Goal: Task Accomplishment & Management: Use online tool/utility

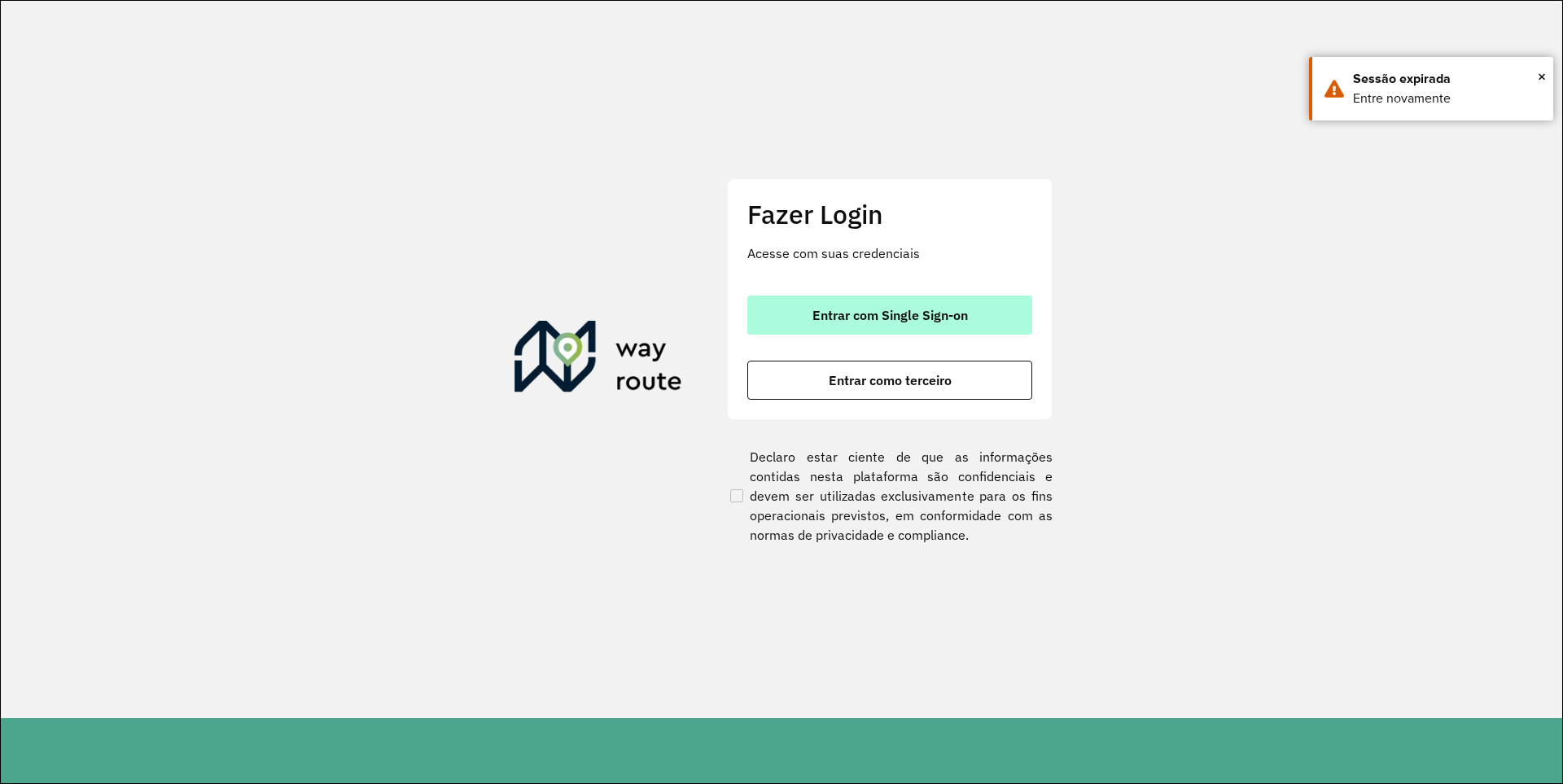
click at [838, 313] on span "Entrar com Single Sign-on" at bounding box center [890, 315] width 156 height 13
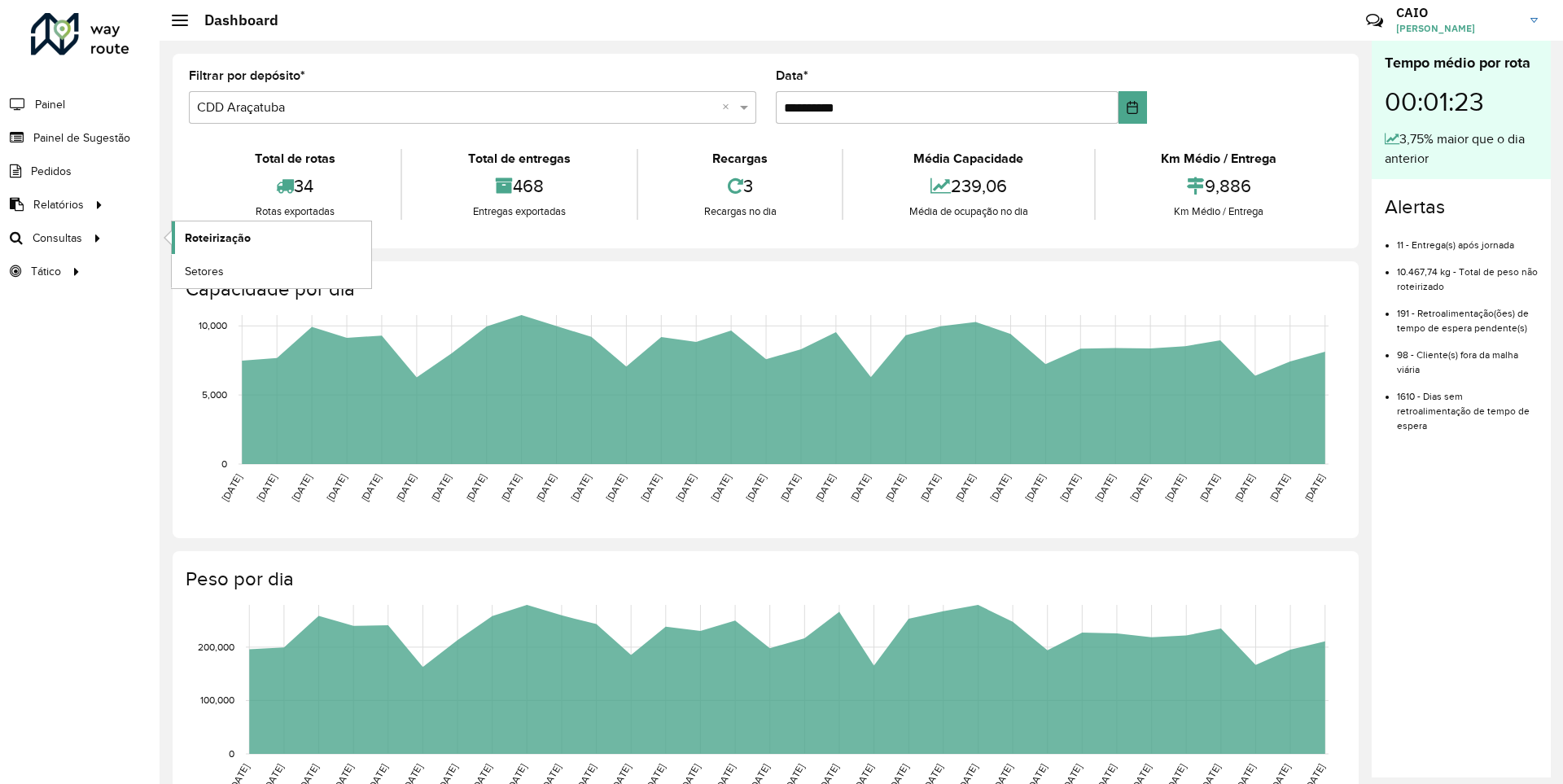
click at [226, 250] on link "Roteirização" at bounding box center [272, 237] width 200 height 33
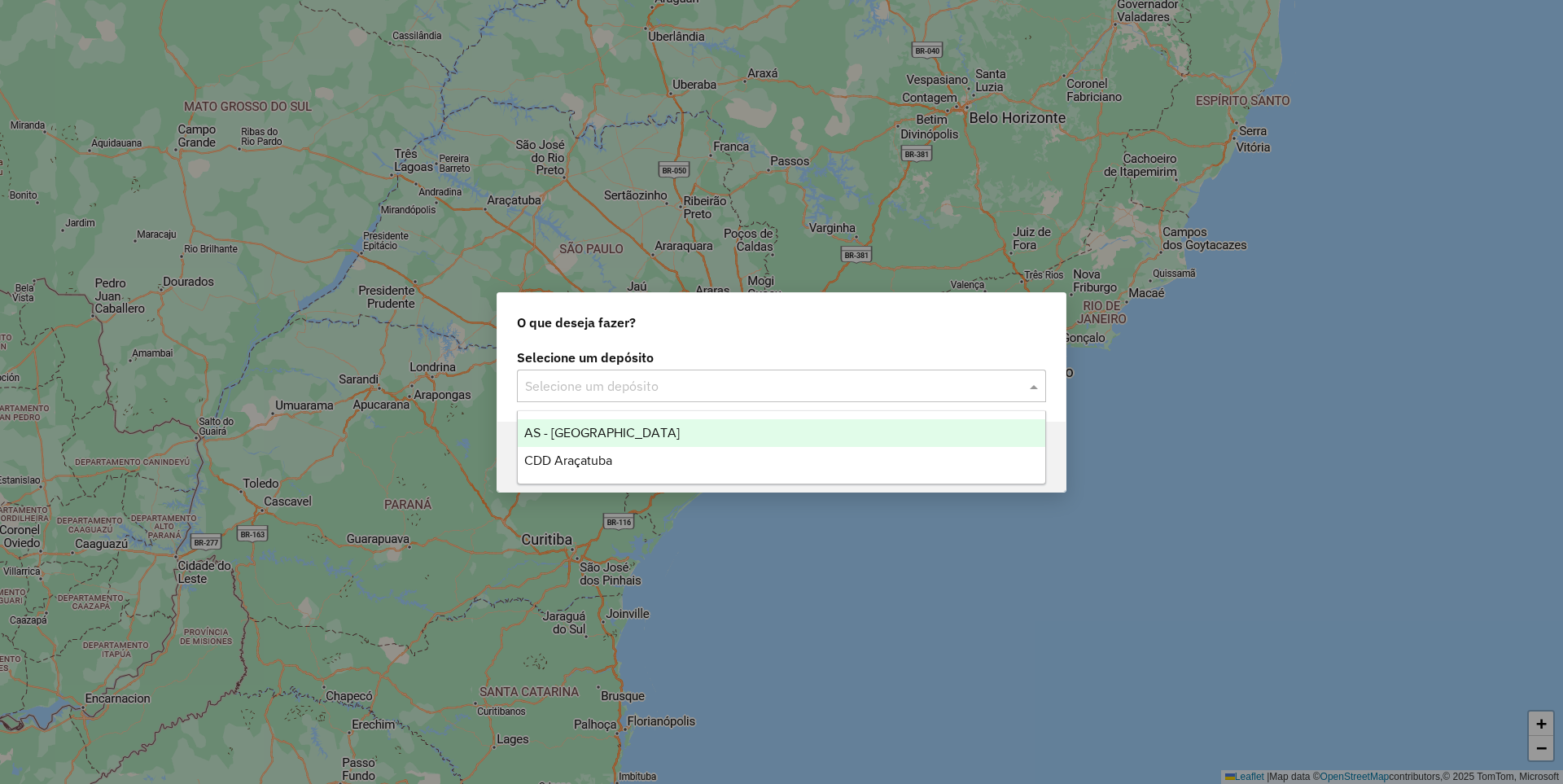
click at [755, 369] on div "Selecione um depósito" at bounding box center [781, 385] width 529 height 33
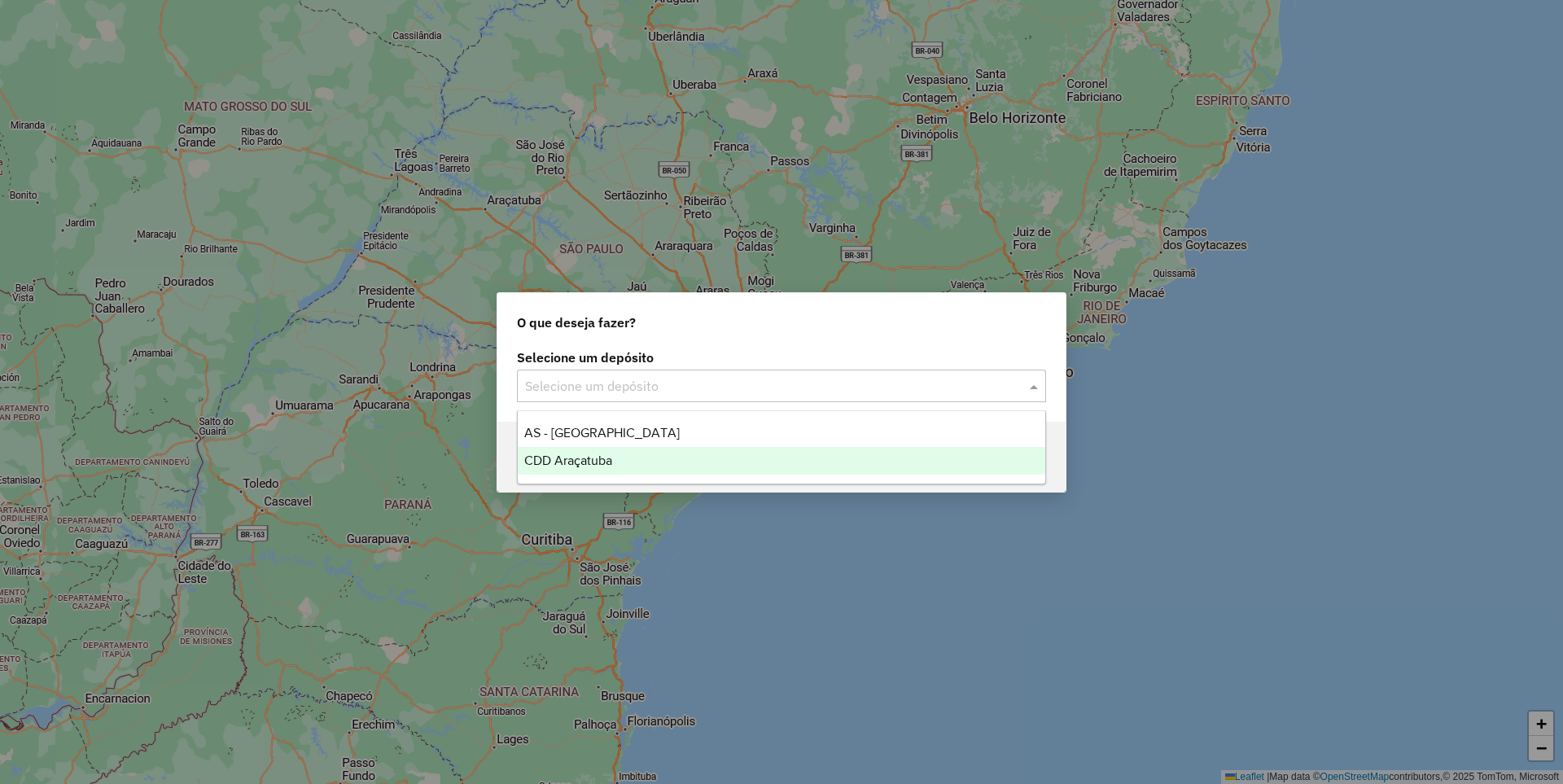
click at [663, 471] on div "CDD Araçatuba" at bounding box center [781, 461] width 527 height 28
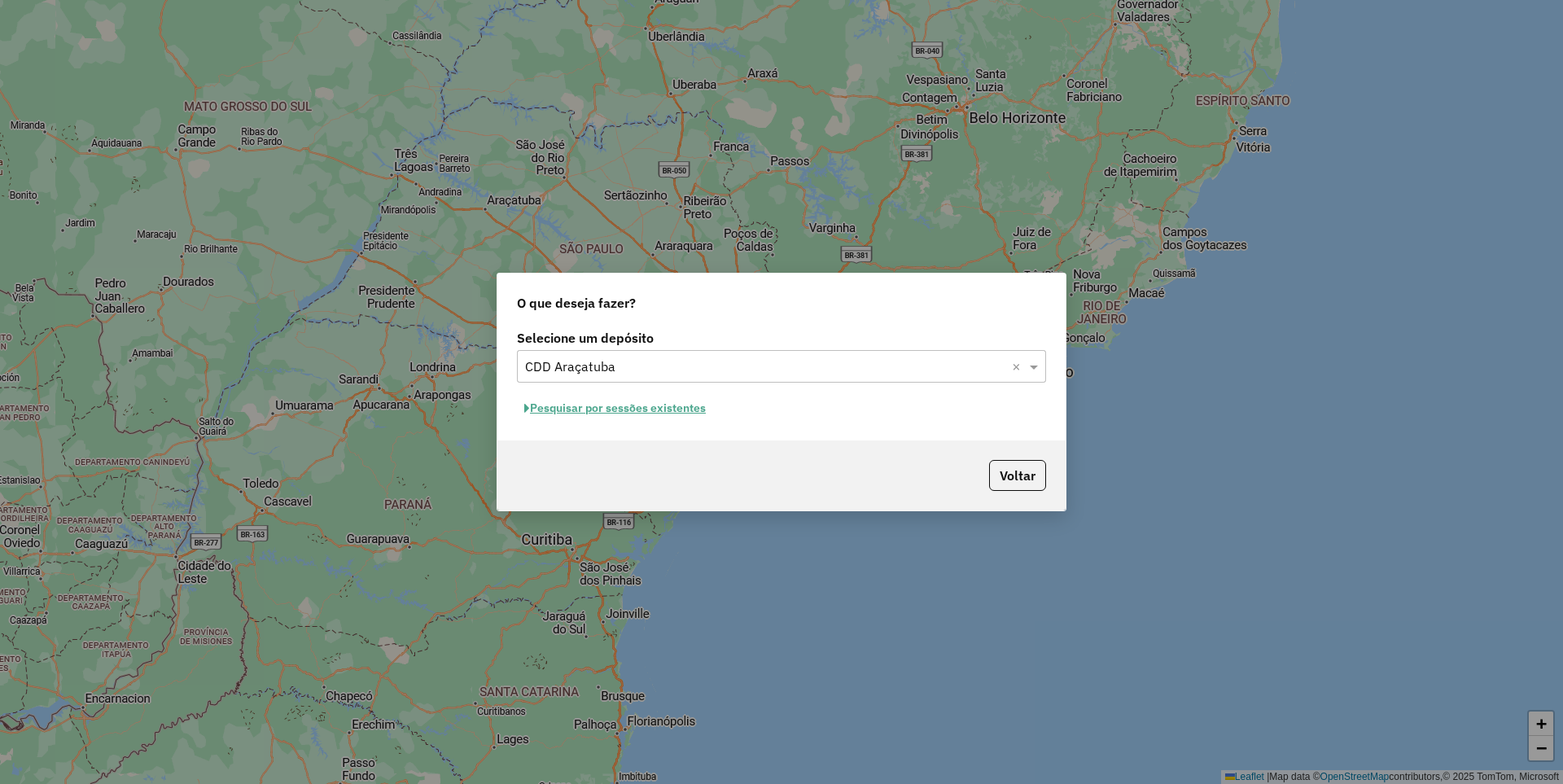
click at [670, 408] on button "Pesquisar por sessões existentes" at bounding box center [615, 408] width 197 height 25
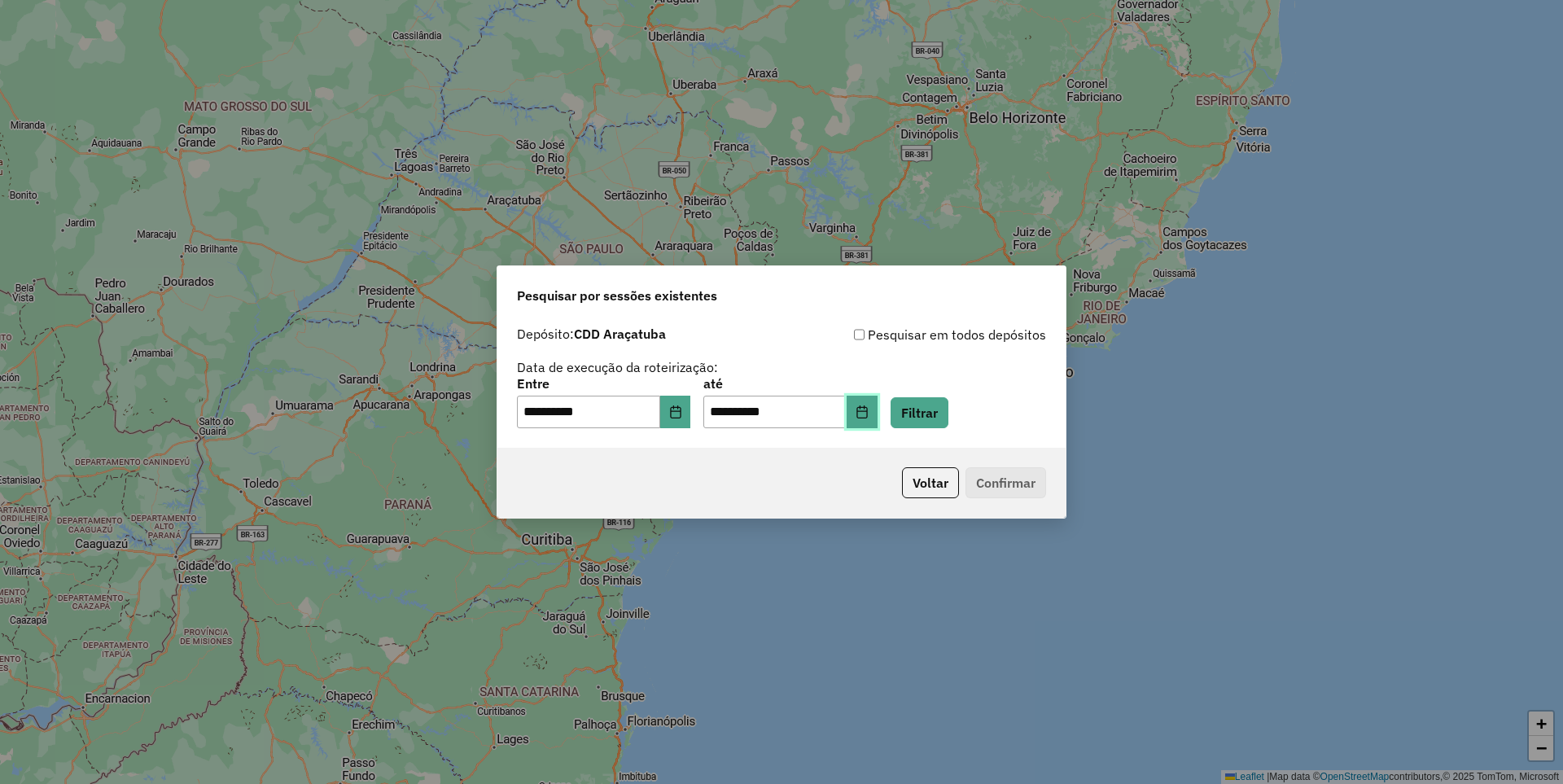
click at [867, 413] on icon "Choose Date" at bounding box center [861, 412] width 11 height 13
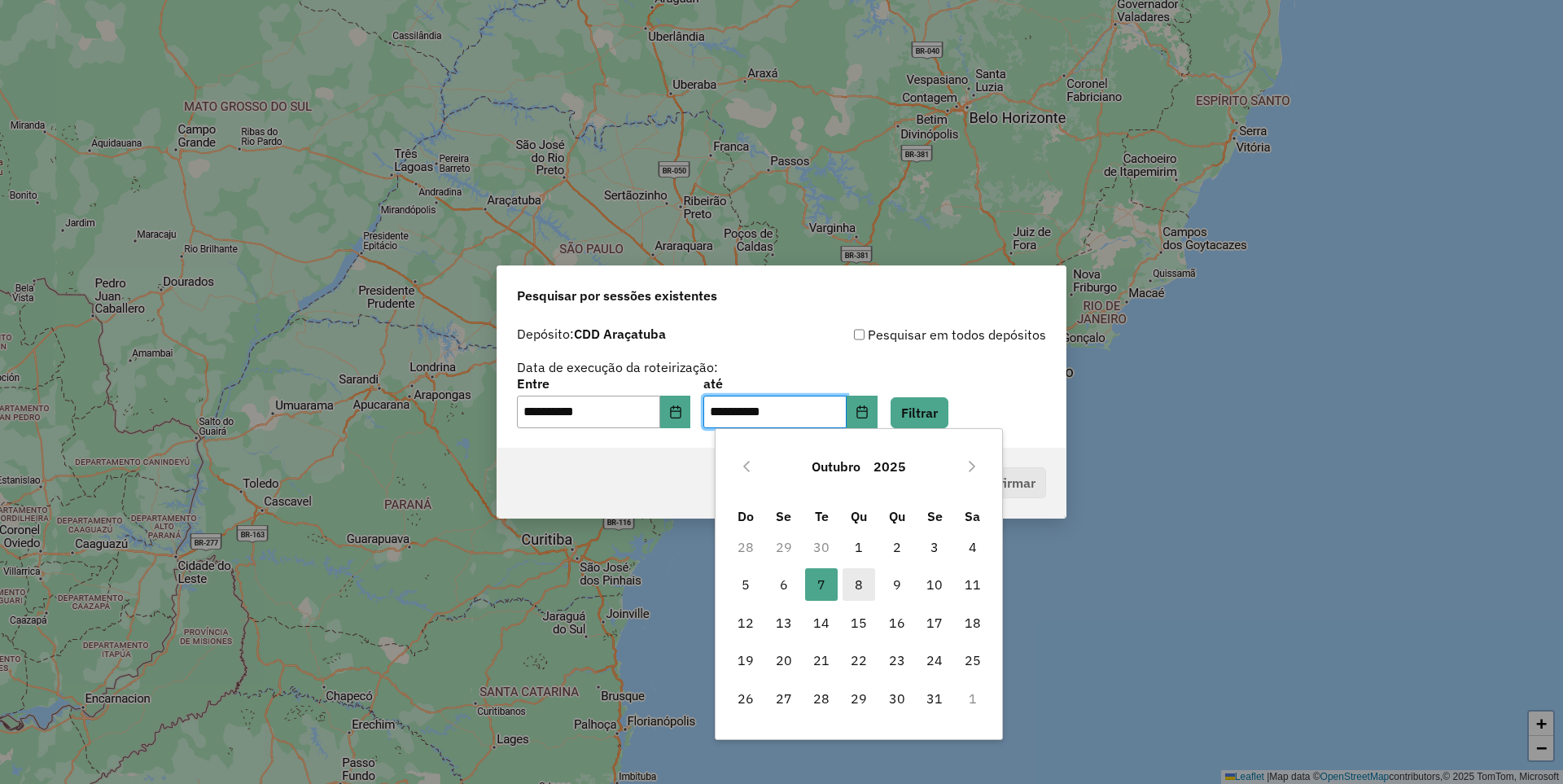
click at [856, 592] on span "8" at bounding box center [859, 584] width 33 height 33
type input "**********"
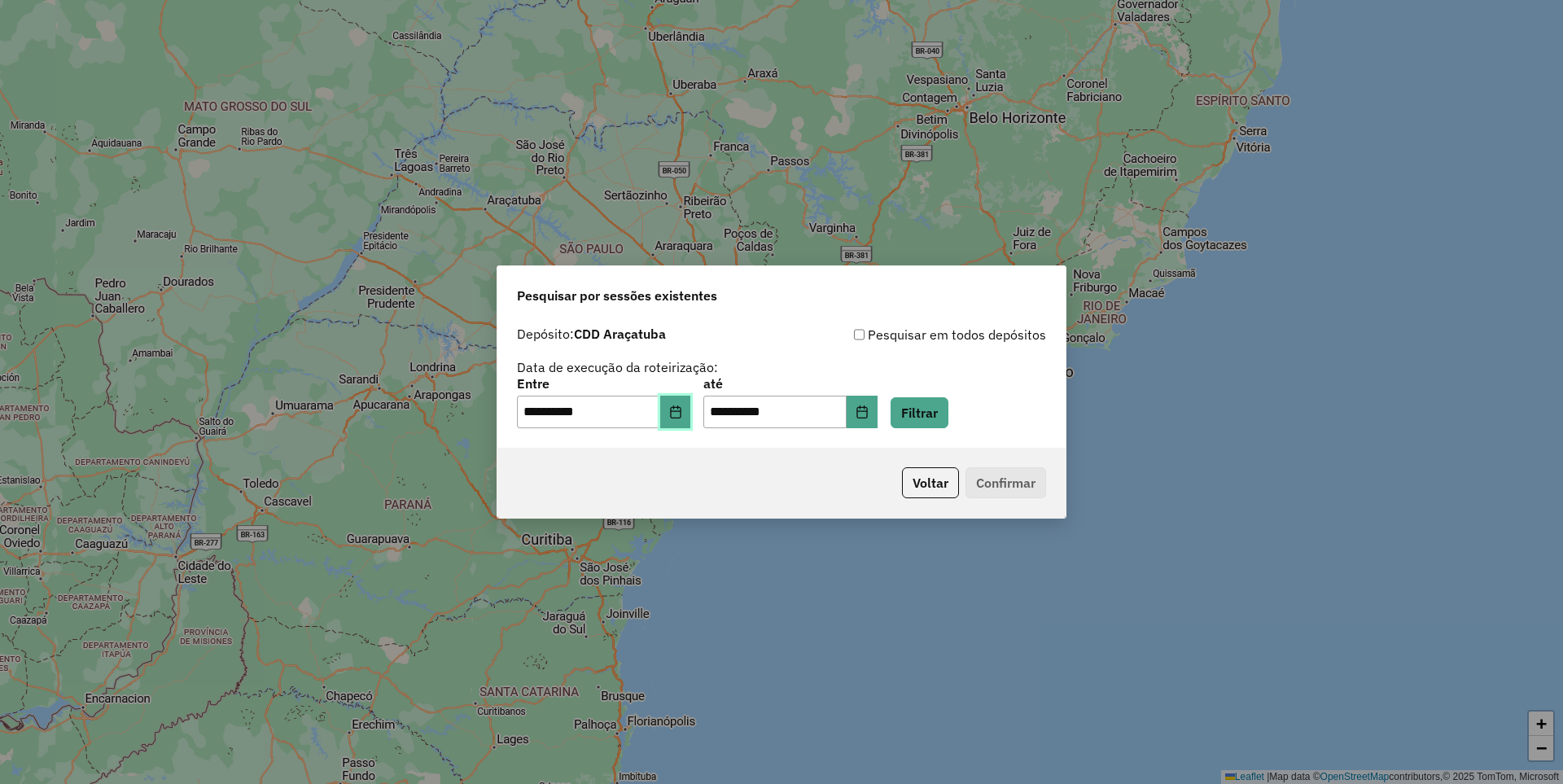
click at [680, 407] on icon "Choose Date" at bounding box center [675, 412] width 11 height 13
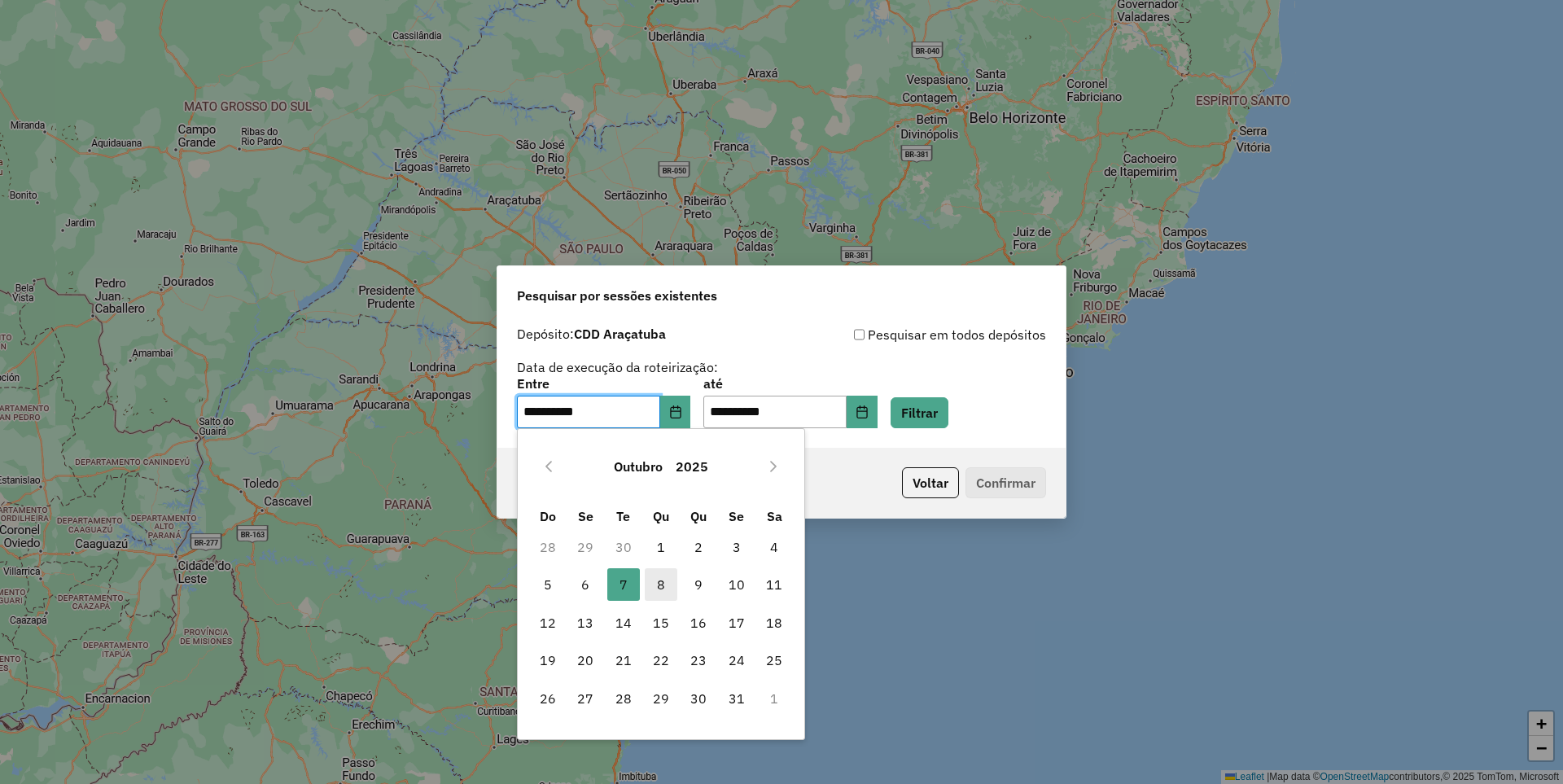
click at [661, 582] on span "8" at bounding box center [662, 584] width 33 height 33
type input "**********"
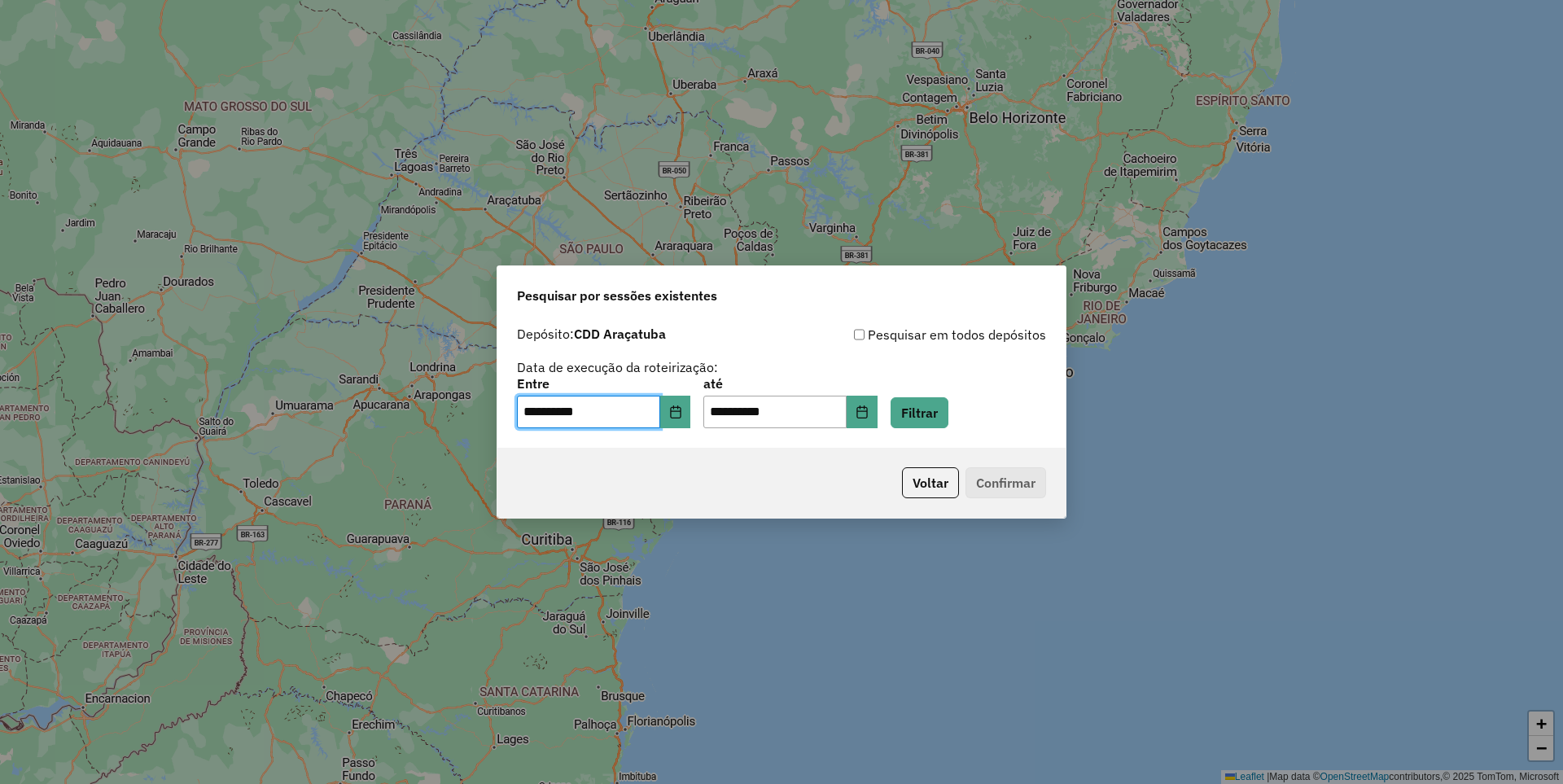
click at [950, 430] on div "**********" at bounding box center [782, 383] width 568 height 129
click at [943, 416] on button "Filtrar" at bounding box center [919, 412] width 58 height 31
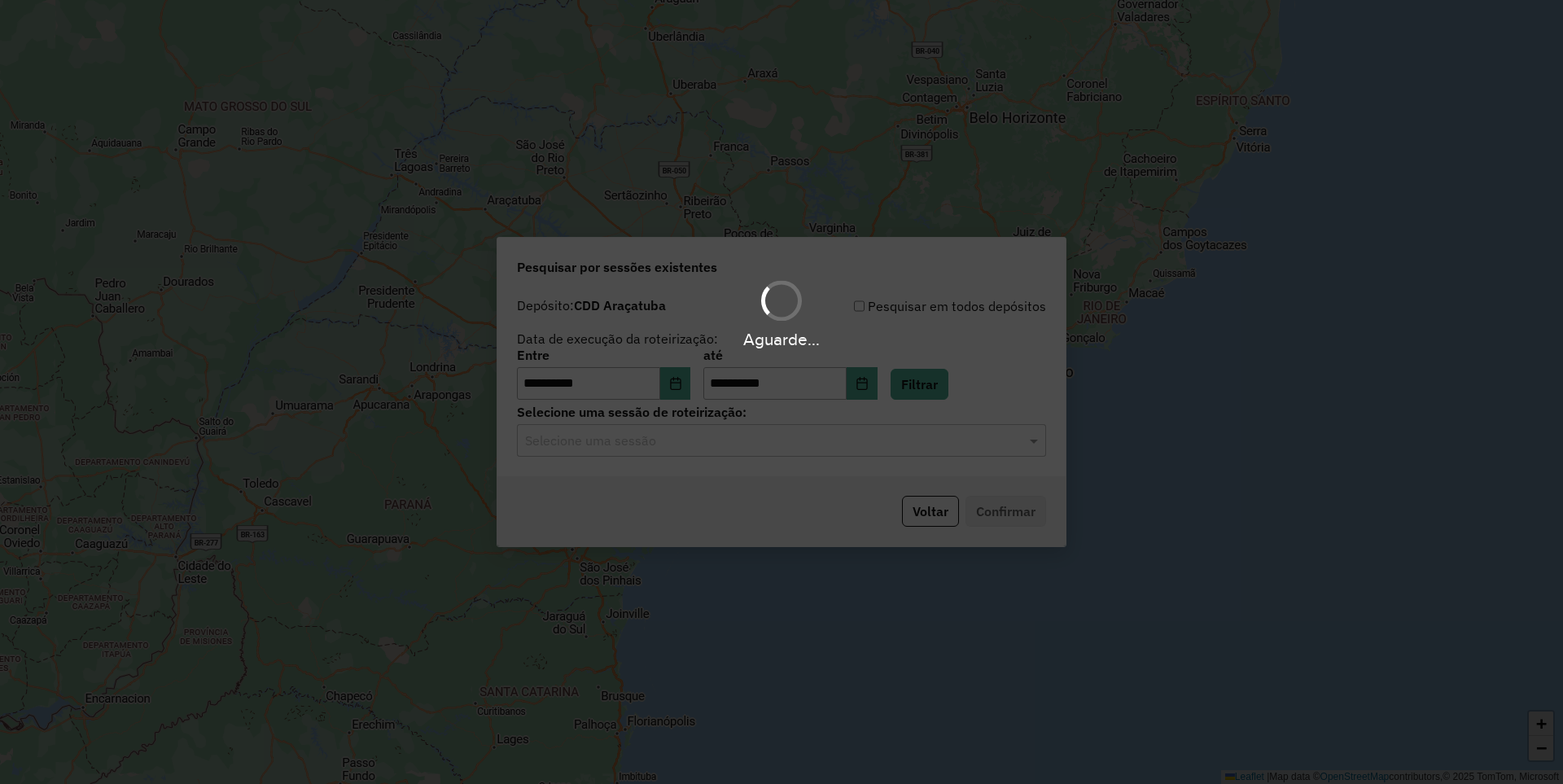
click at [670, 443] on div "Aguarde..." at bounding box center [781, 392] width 1563 height 784
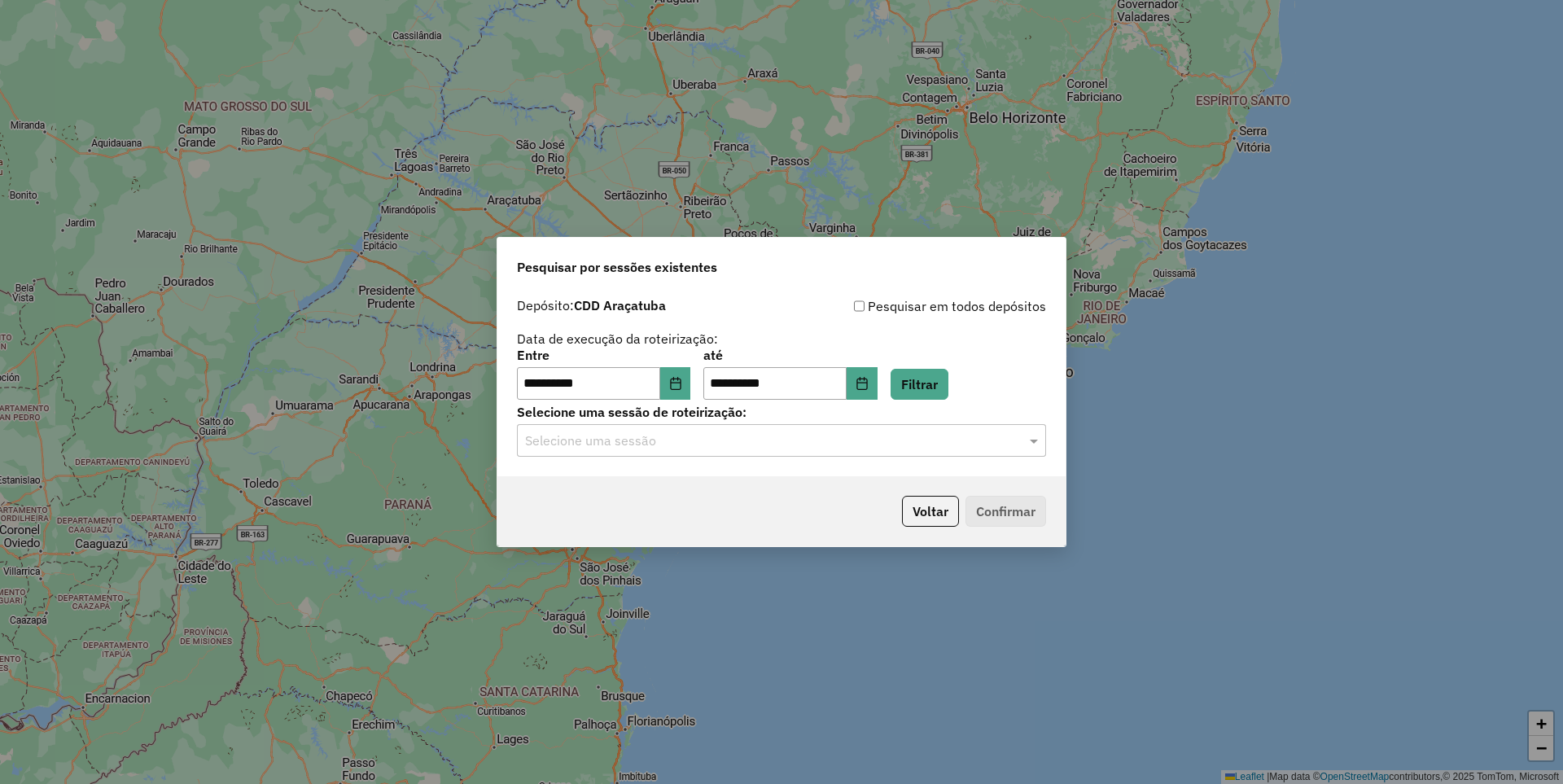
click at [670, 444] on input "text" at bounding box center [765, 441] width 481 height 20
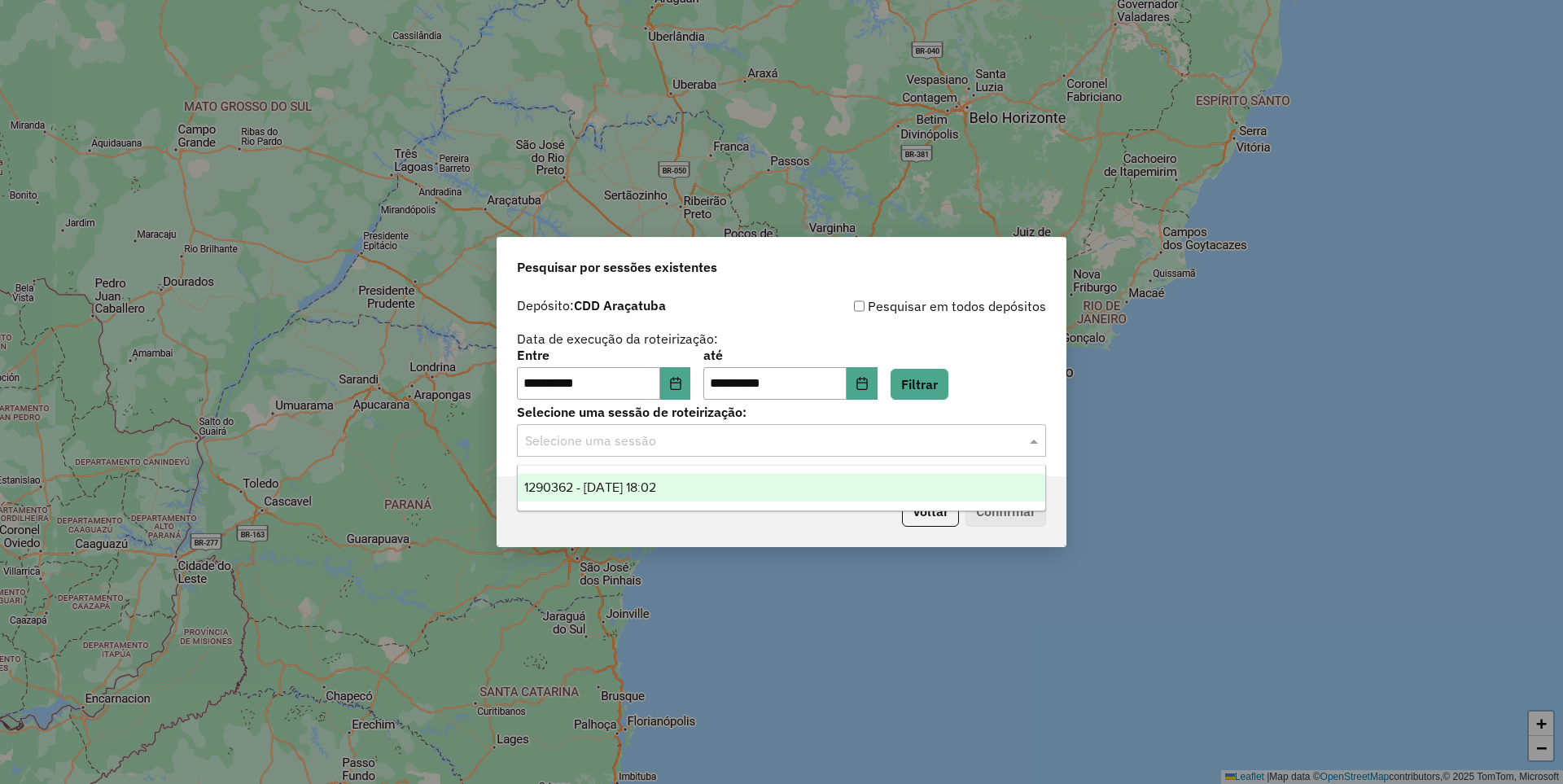
click at [657, 491] on span "1290362 - 08/10/2025 18:02" at bounding box center [590, 487] width 132 height 14
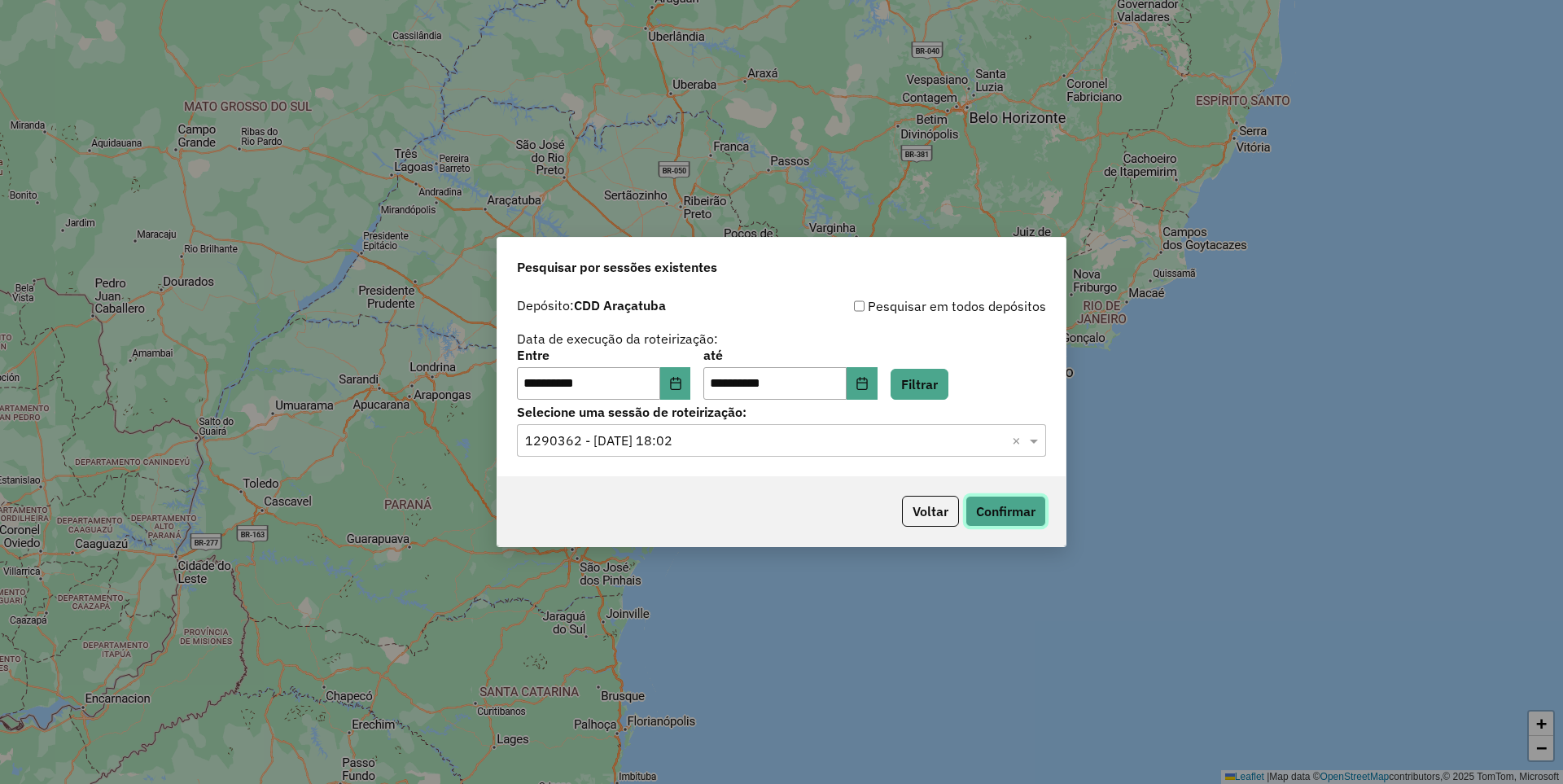
click at [1023, 516] on button "Confirmar" at bounding box center [1005, 511] width 80 height 31
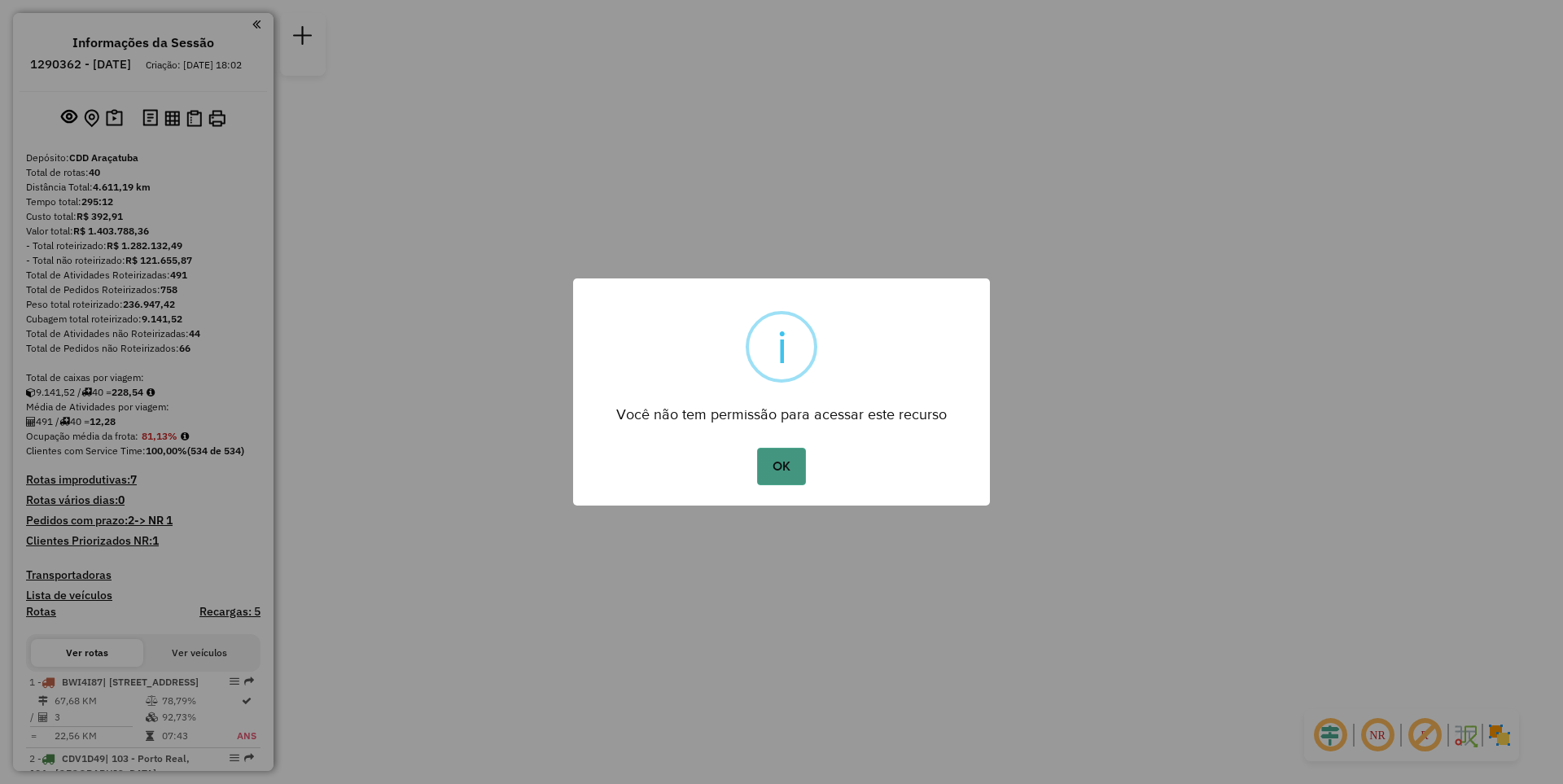
click at [798, 466] on button "OK" at bounding box center [781, 466] width 48 height 38
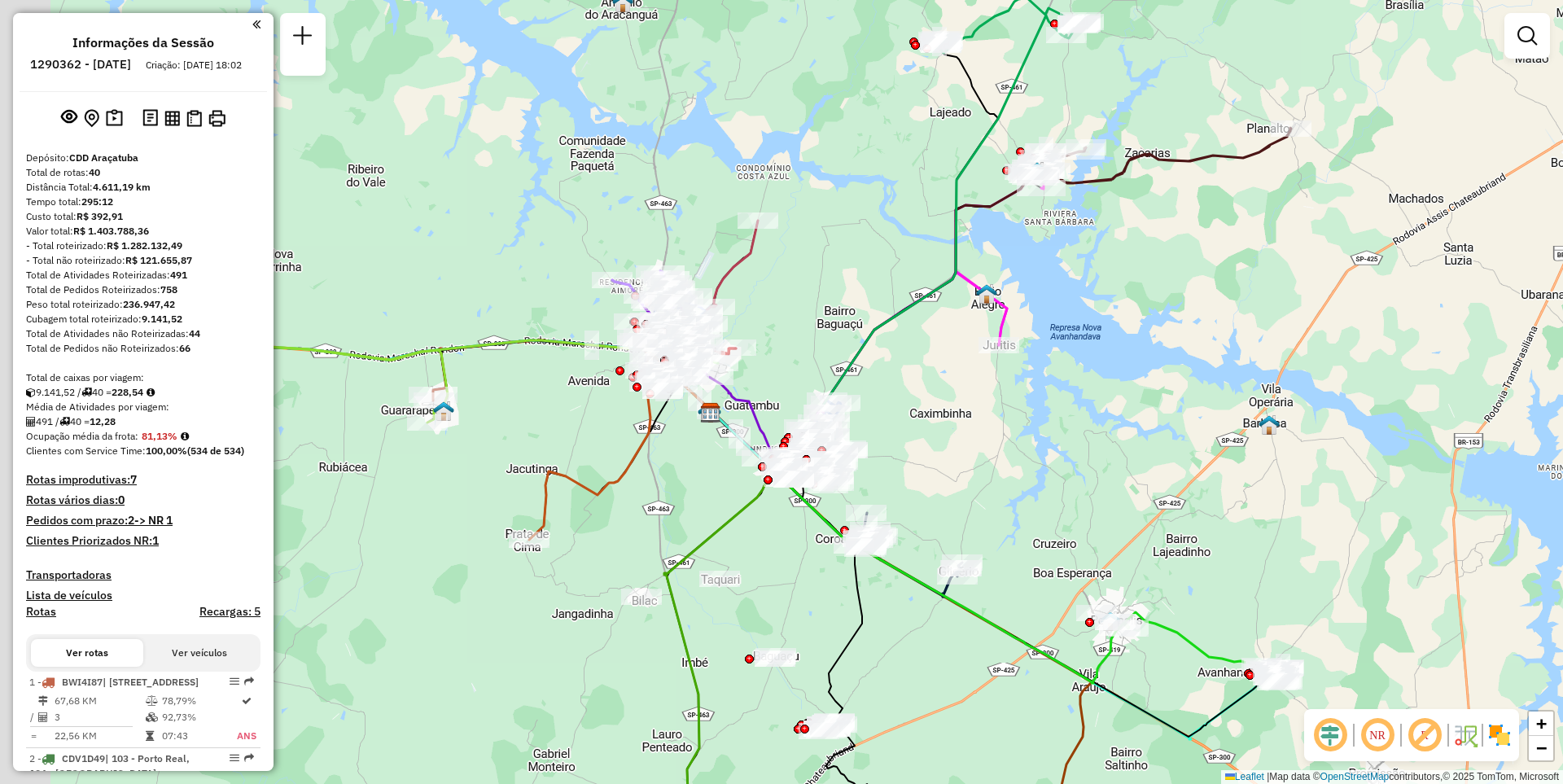
drag, startPoint x: 534, startPoint y: 511, endPoint x: 702, endPoint y: 468, distance: 173.4
click at [696, 468] on div "Janela de atendimento Grade de atendimento Capacidade Transportadoras Veículos …" at bounding box center [781, 392] width 1563 height 784
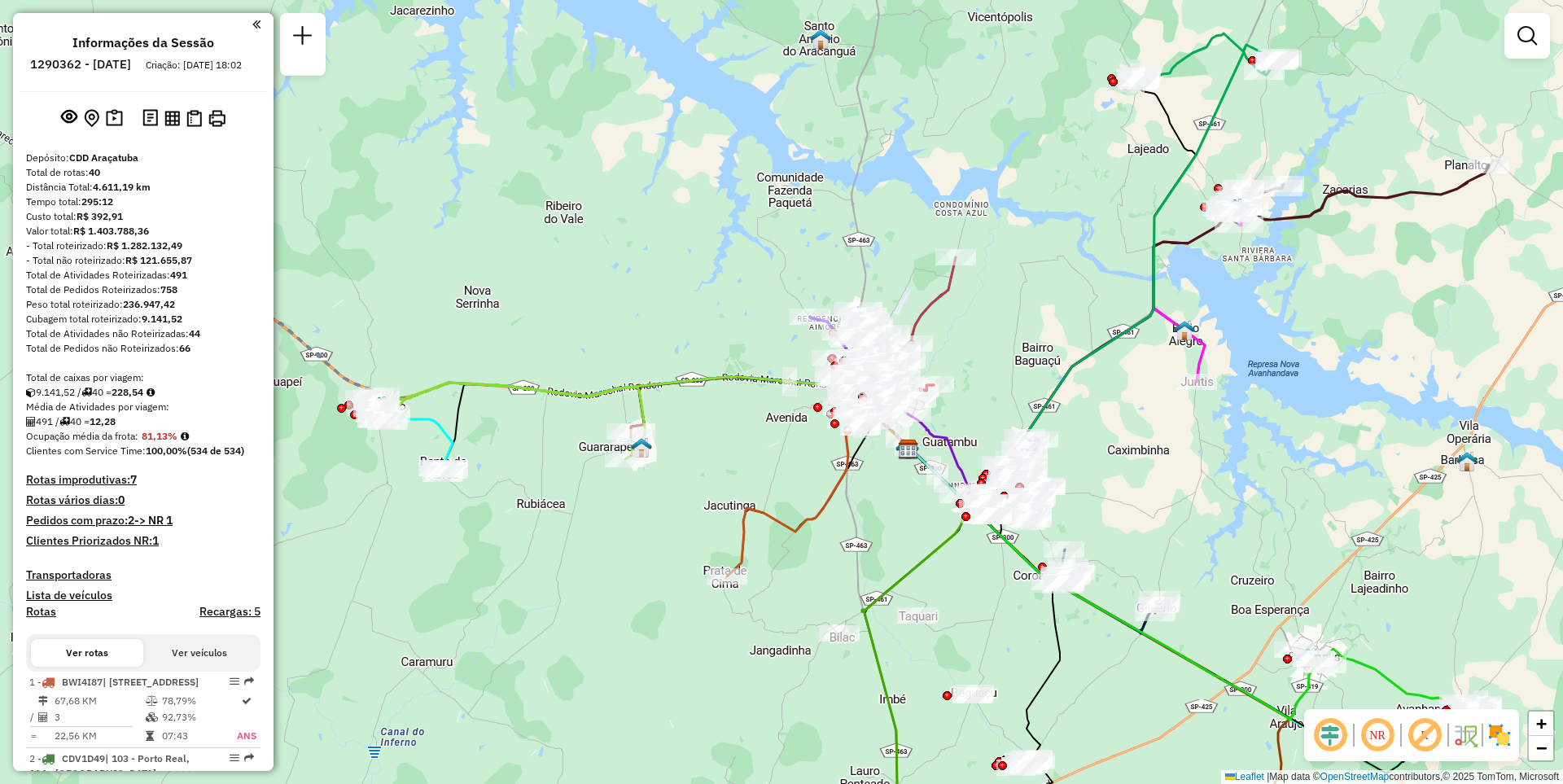
drag, startPoint x: 499, startPoint y: 474, endPoint x: 689, endPoint y: 511, distance: 193.6
click at [689, 511] on div "Janela de atendimento Grade de atendimento Capacidade Transportadoras Veículos …" at bounding box center [781, 392] width 1563 height 784
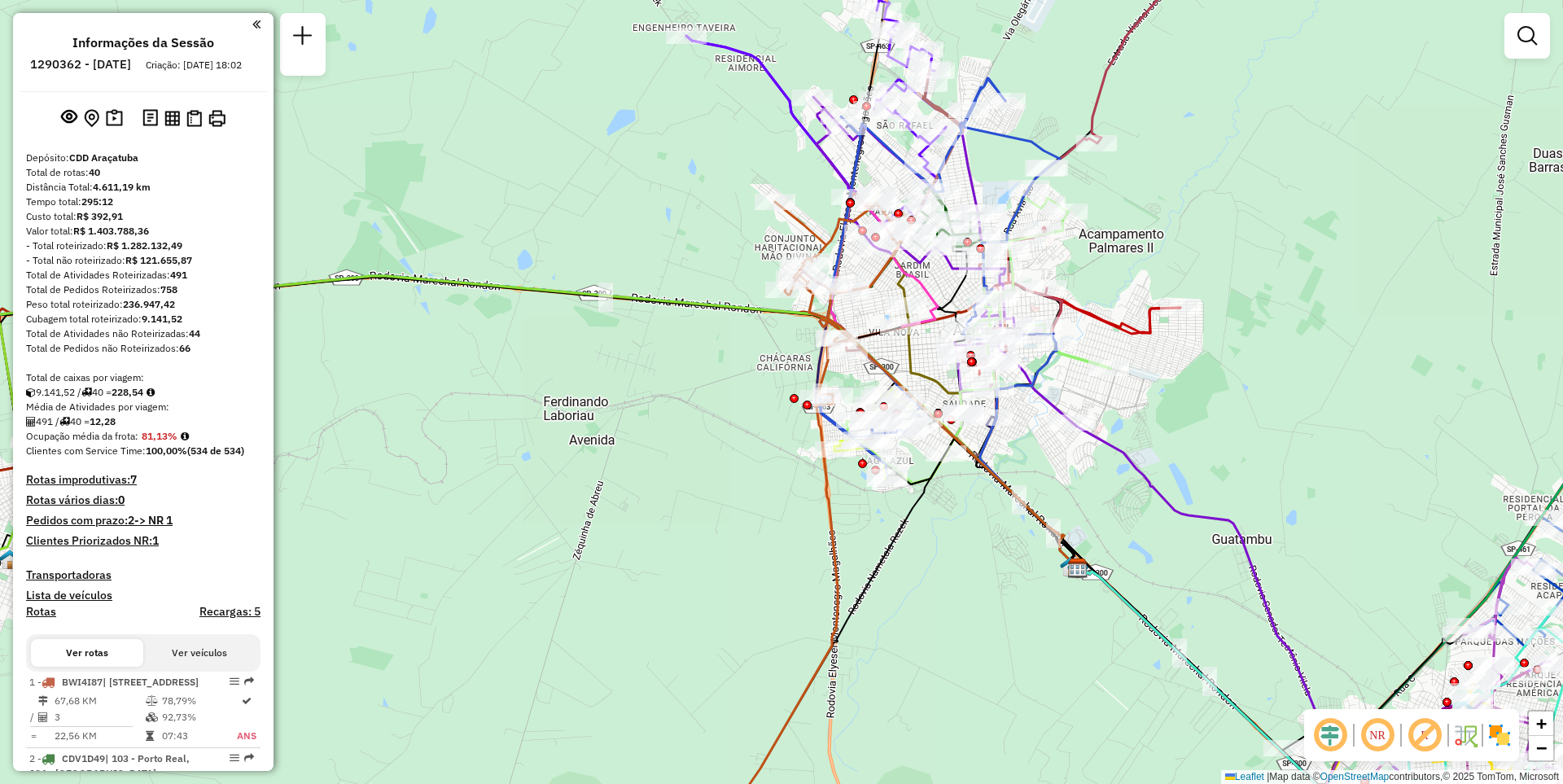
select select "**********"
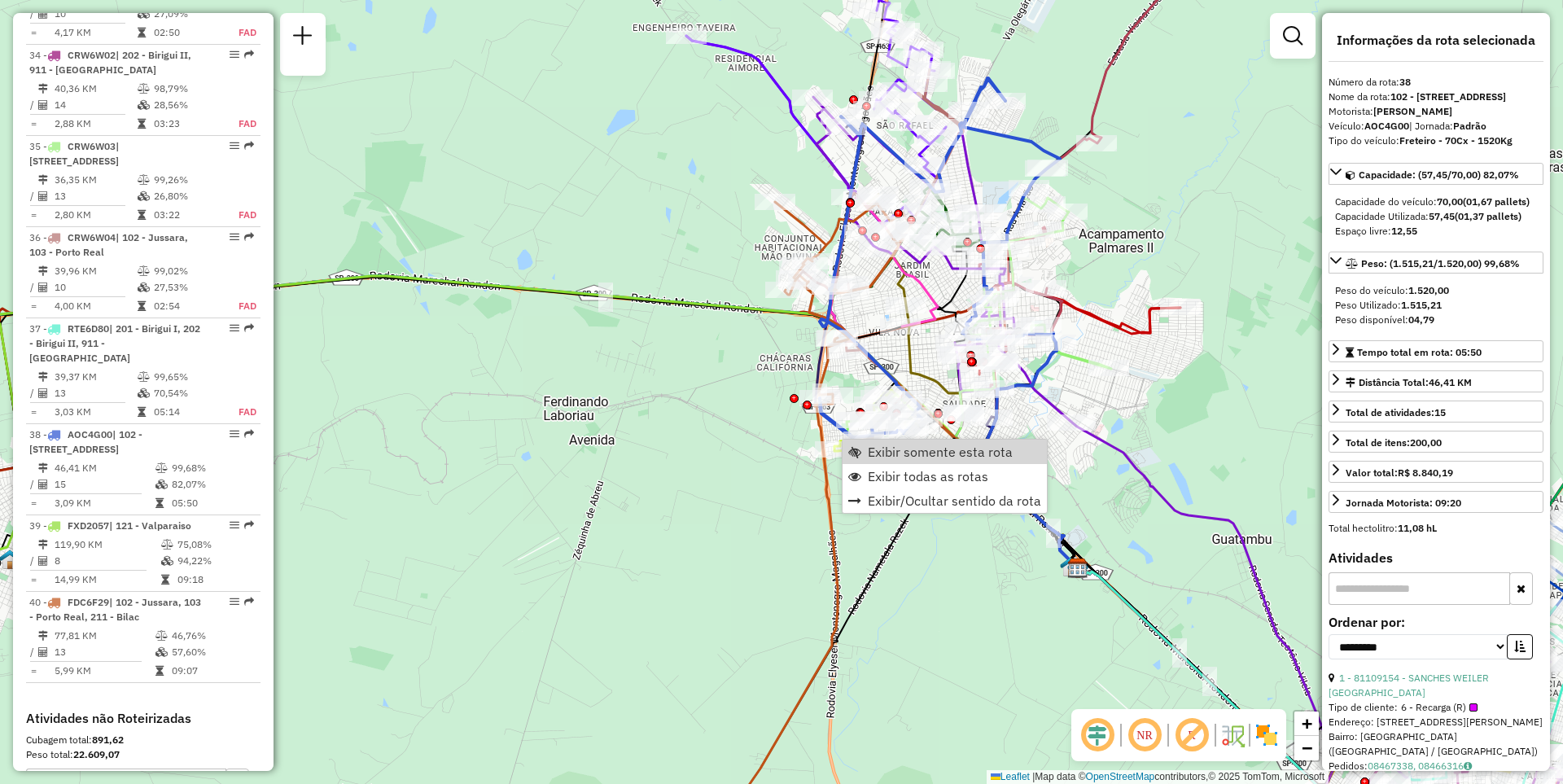
scroll to position [3756, 0]
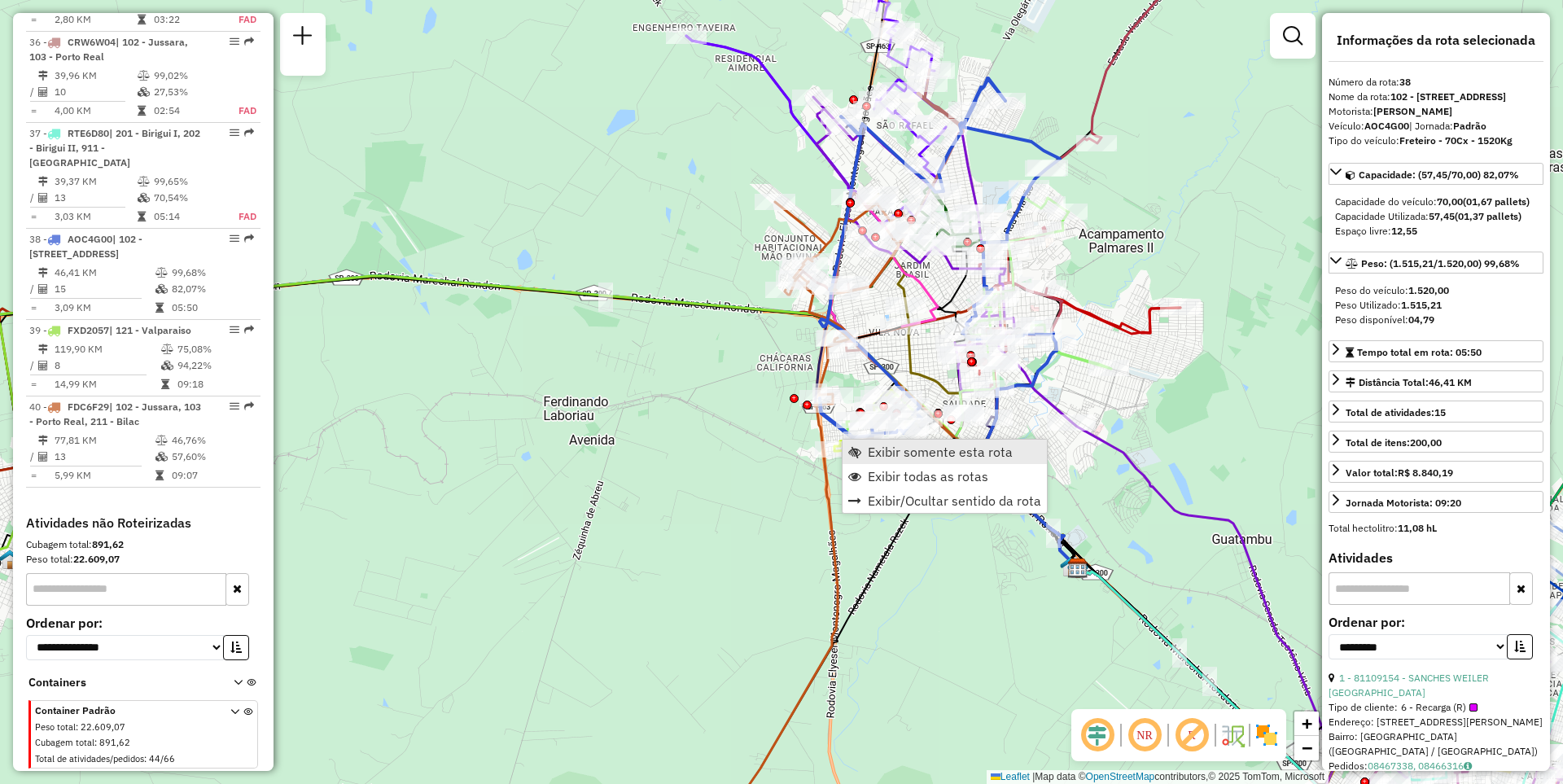
click at [881, 443] on link "Exibir somente esta rota" at bounding box center [945, 452] width 205 height 25
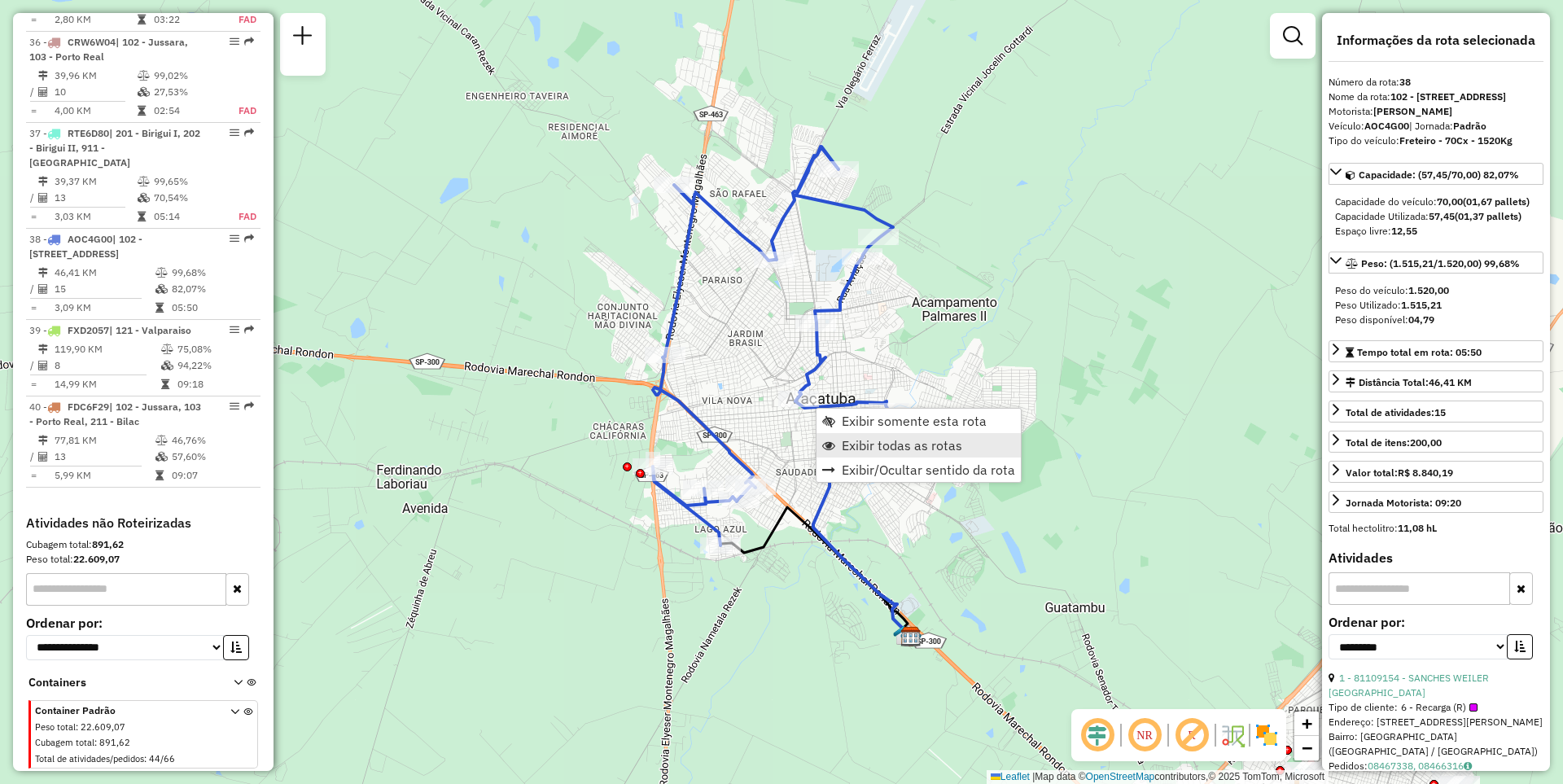
click at [860, 439] on span "Exibir todas as rotas" at bounding box center [901, 445] width 120 height 13
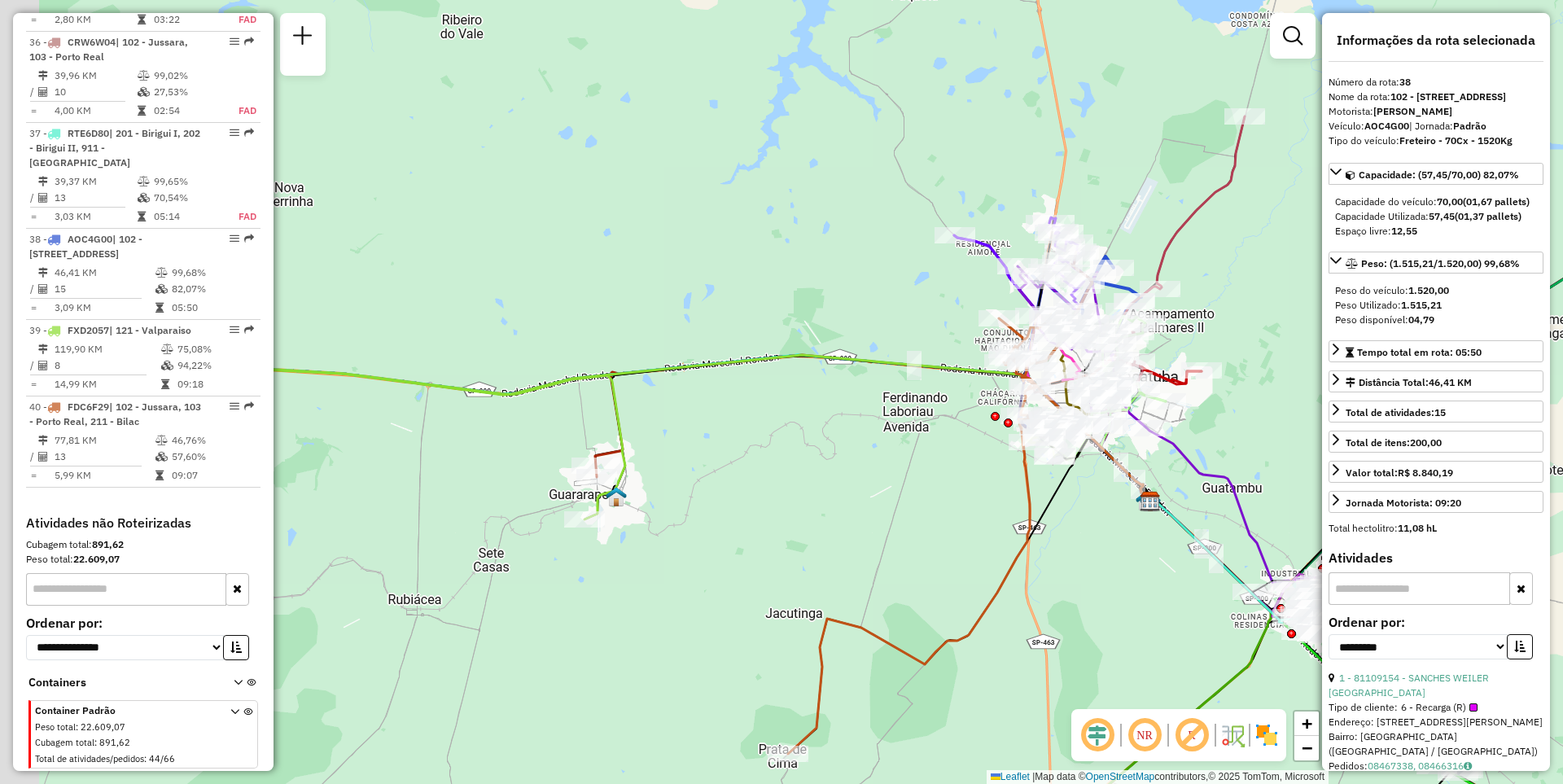
drag, startPoint x: 766, startPoint y: 394, endPoint x: 861, endPoint y: 431, distance: 102.0
click at [861, 431] on div "Janela de atendimento Grade de atendimento Capacidade Transportadoras Veículos …" at bounding box center [781, 392] width 1563 height 784
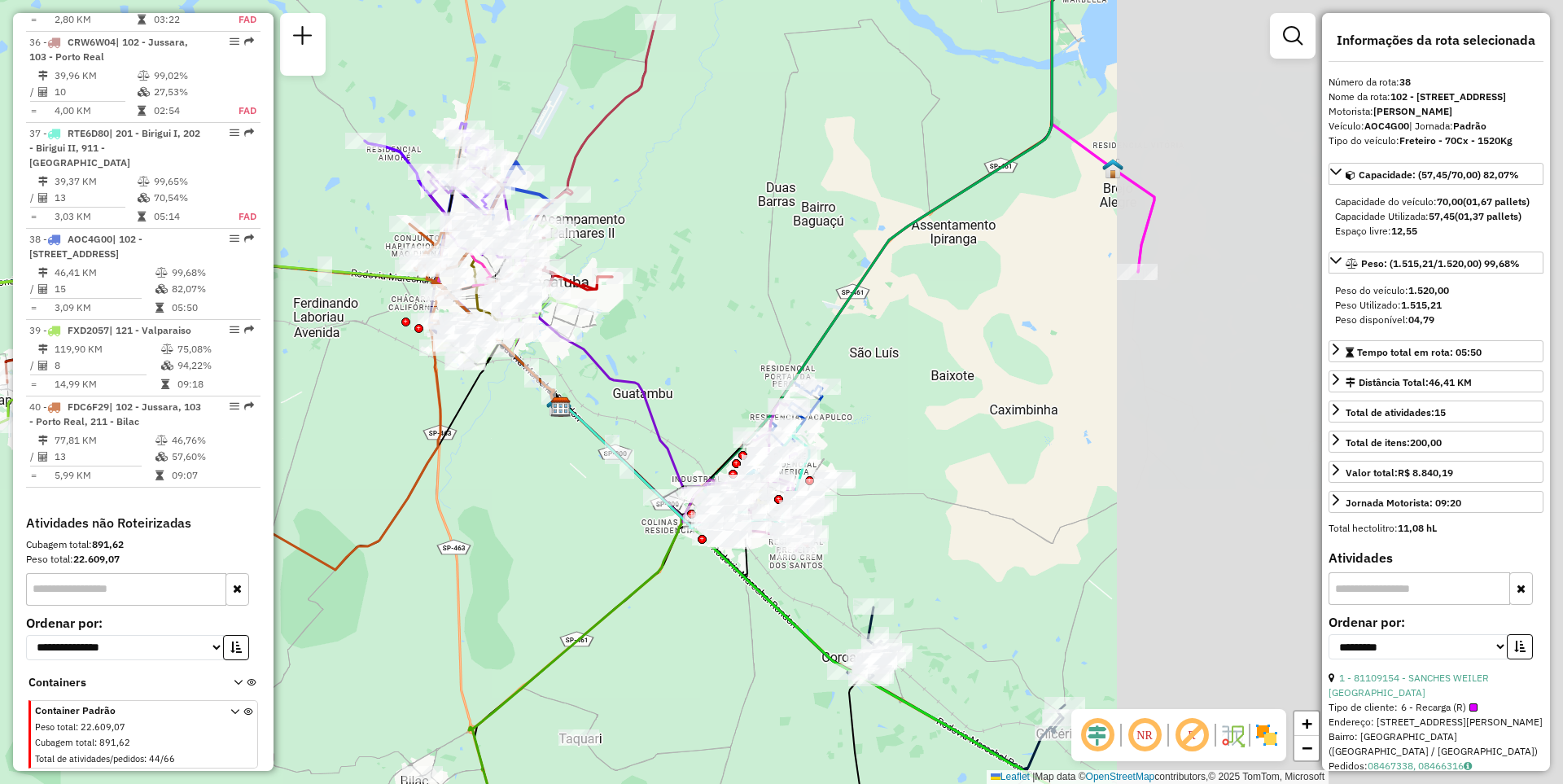
drag, startPoint x: 1099, startPoint y: 551, endPoint x: 547, endPoint y: 507, distance: 553.8
click at [547, 507] on div "Janela de atendimento Grade de atendimento Capacidade Transportadoras Veículos …" at bounding box center [781, 392] width 1563 height 784
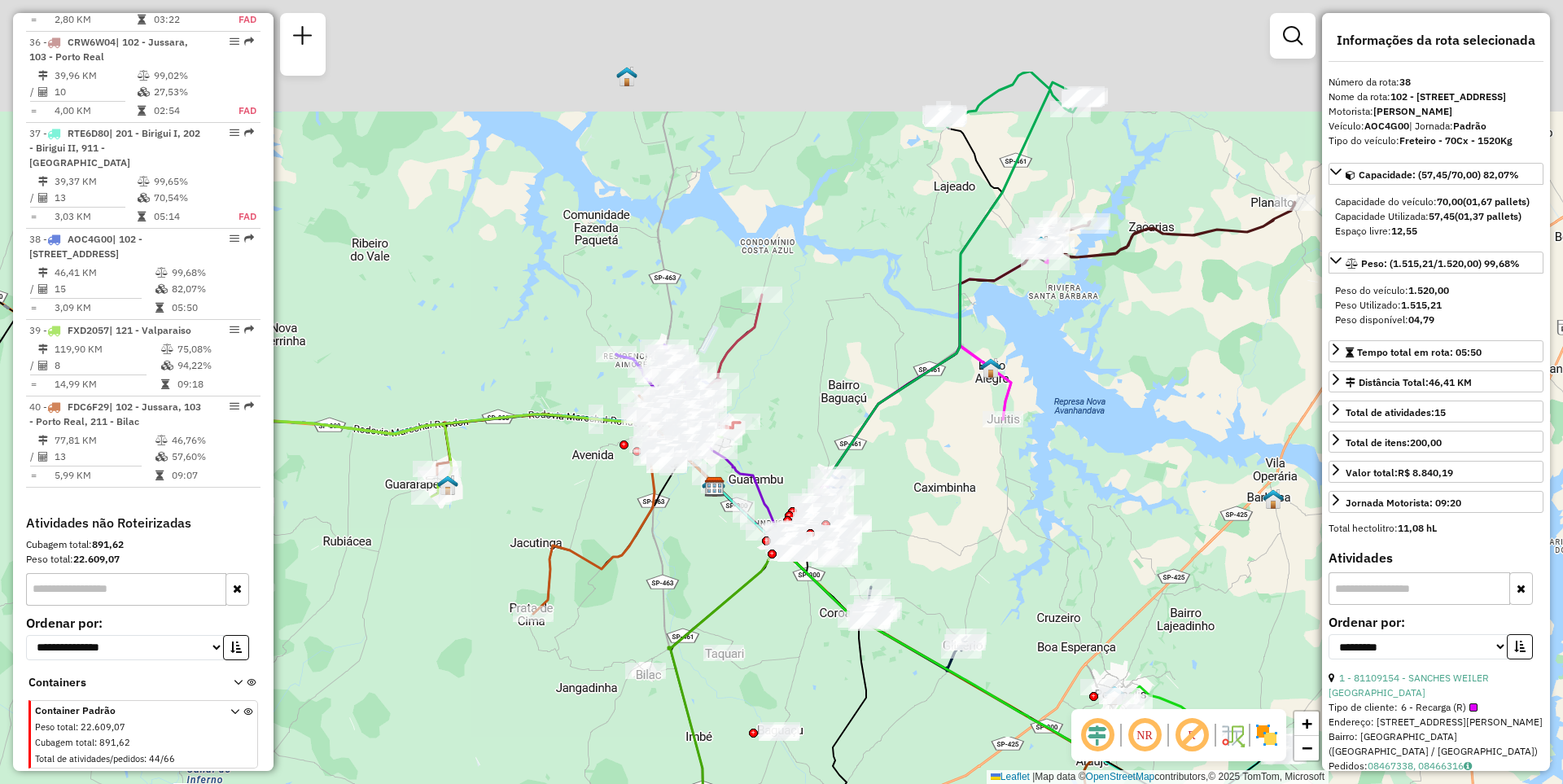
drag, startPoint x: 749, startPoint y: 489, endPoint x: 709, endPoint y: 581, distance: 100.3
click at [709, 581] on div "Janela de atendimento Grade de atendimento Capacidade Transportadoras Veículos …" at bounding box center [781, 392] width 1563 height 784
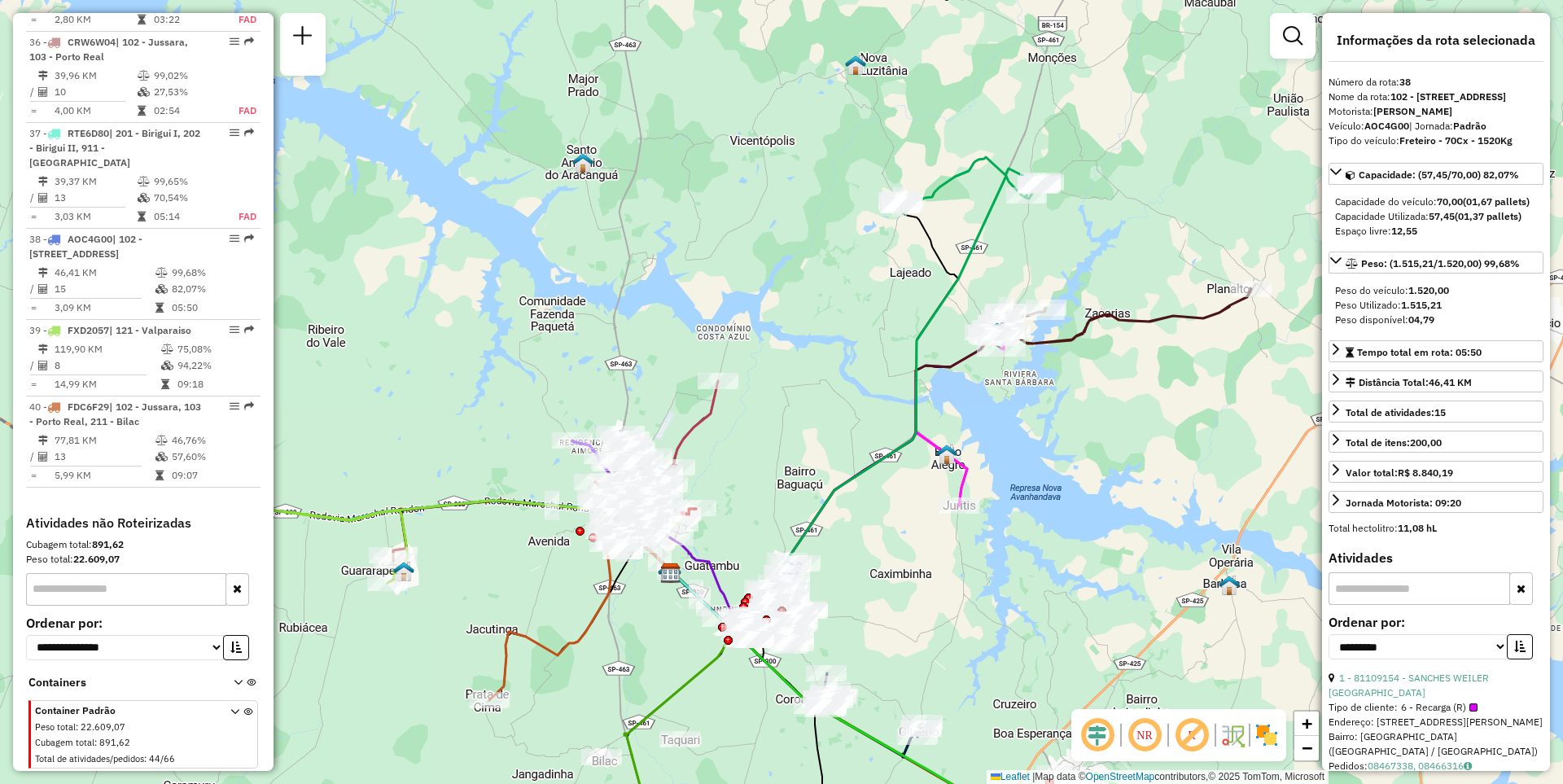
drag, startPoint x: 1033, startPoint y: 414, endPoint x: 941, endPoint y: 495, distance: 122.6
click at [941, 495] on div "Janela de atendimento Grade de atendimento Capacidade Transportadoras Veículos …" at bounding box center [781, 392] width 1563 height 784
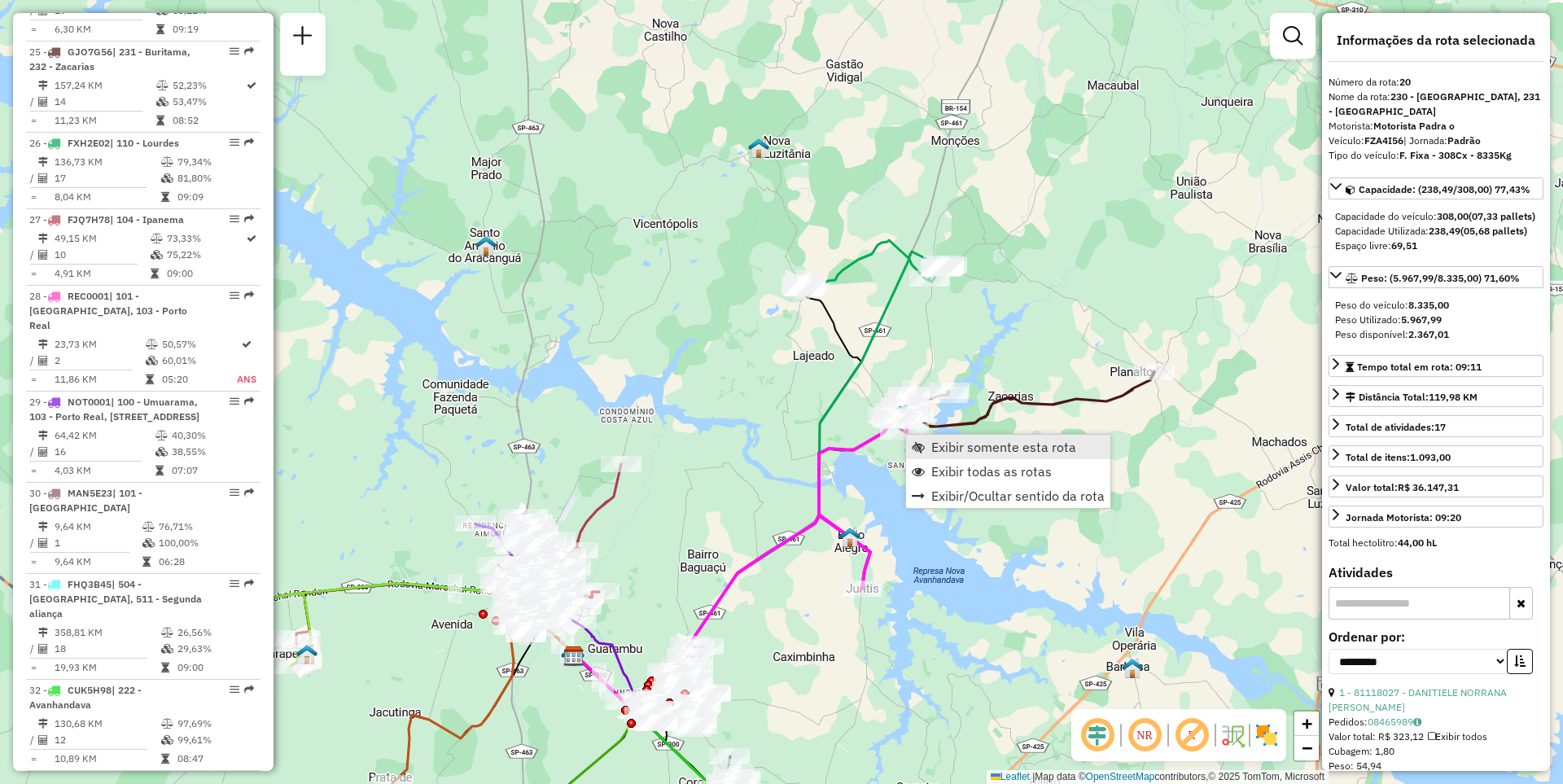
scroll to position [2332, 0]
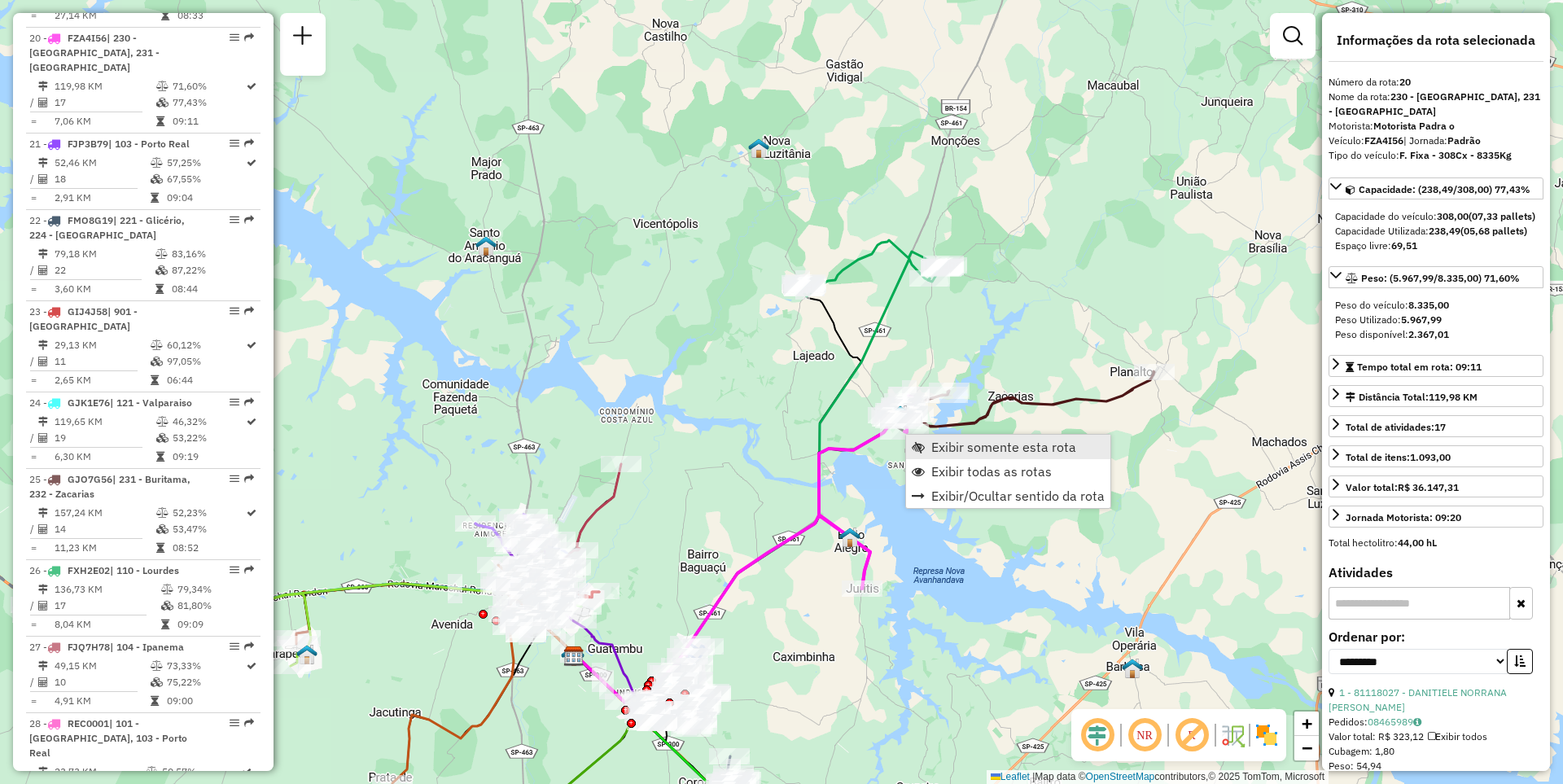
click at [945, 446] on span "Exibir somente esta rota" at bounding box center [1004, 447] width 145 height 13
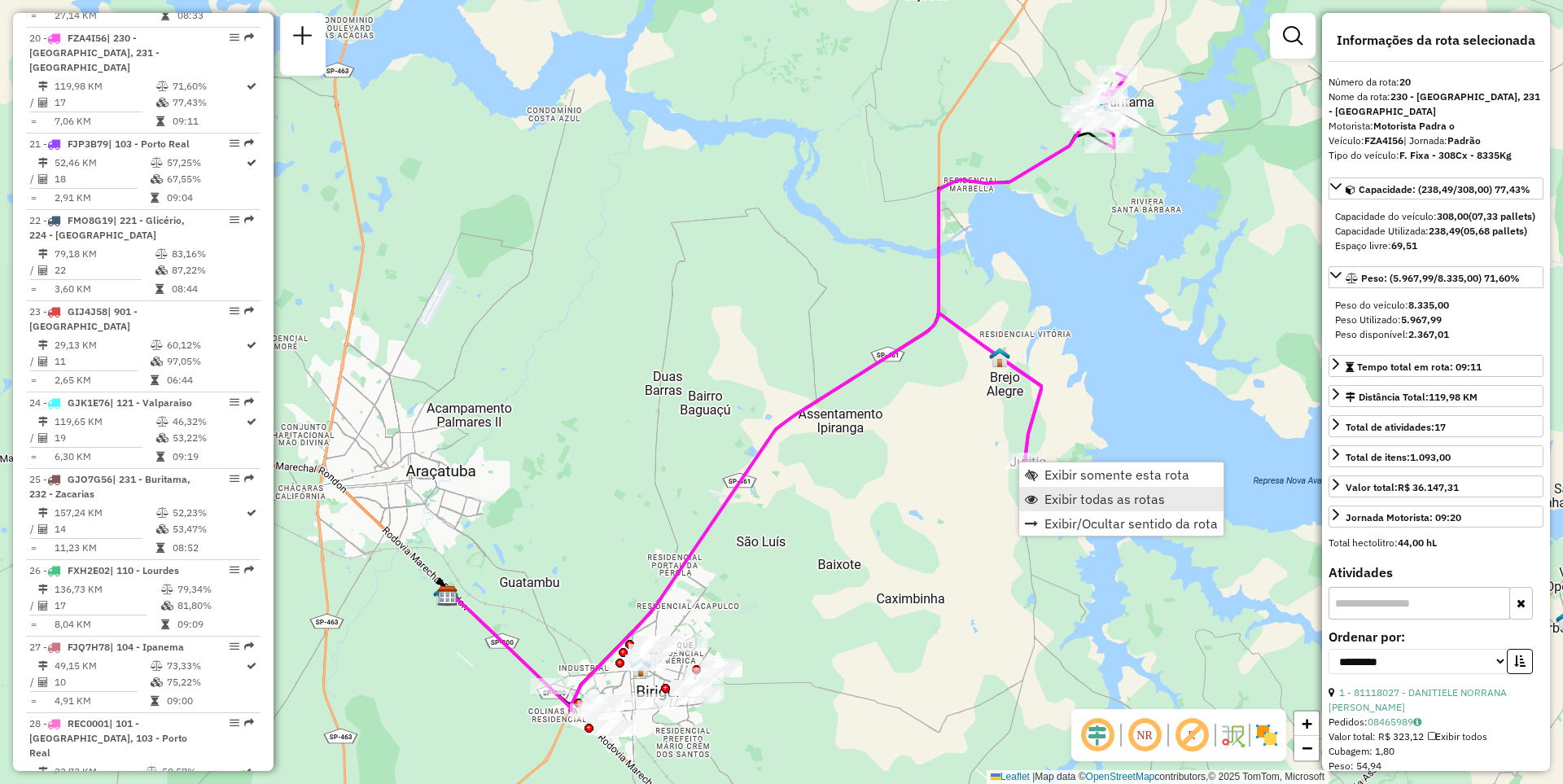
click at [1100, 493] on span "Exibir todas as rotas" at bounding box center [1104, 499] width 120 height 13
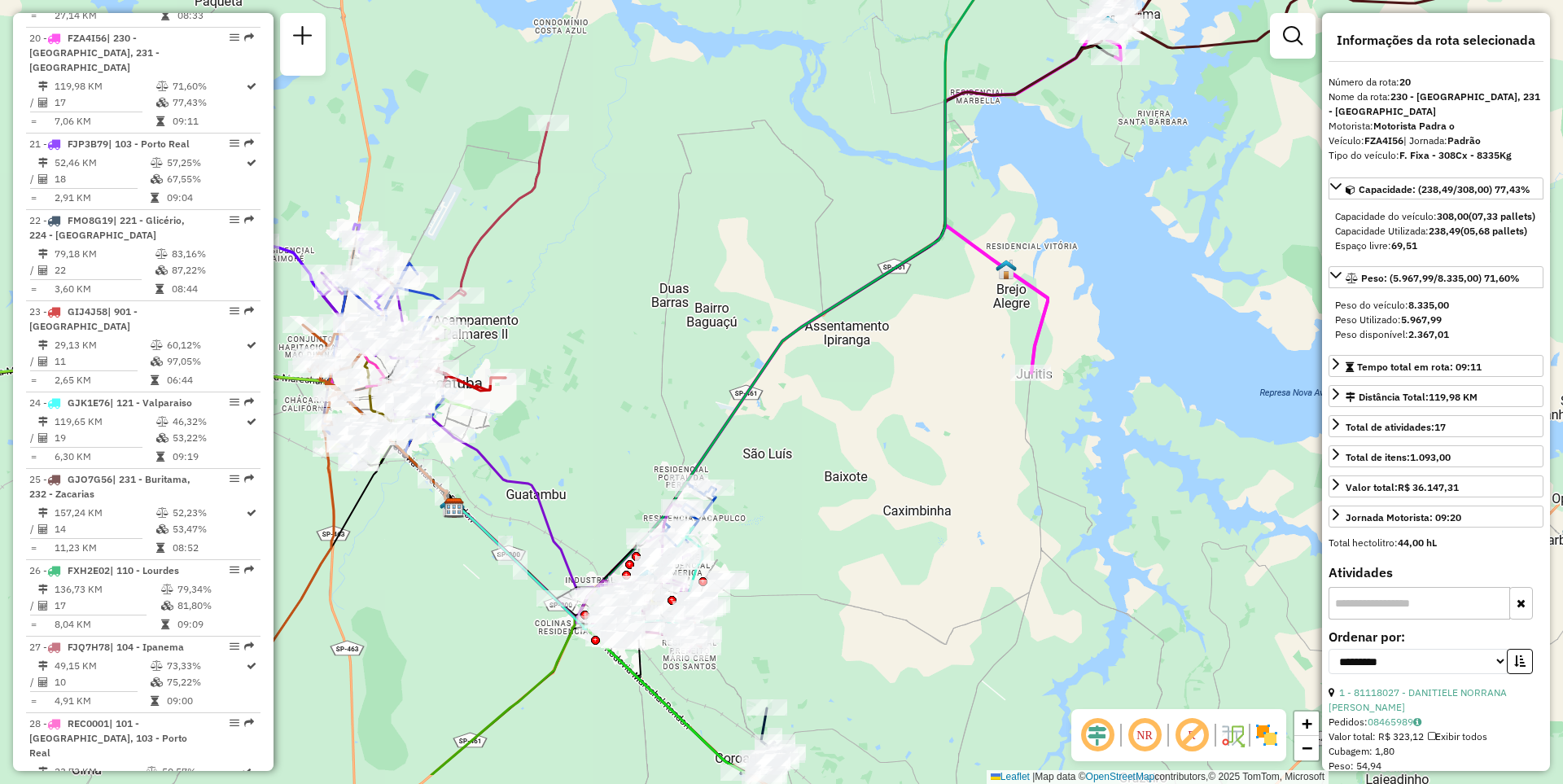
drag, startPoint x: 925, startPoint y: 523, endPoint x: 928, endPoint y: 382, distance: 141.0
click at [928, 382] on div "Janela de atendimento Grade de atendimento Capacidade Transportadoras Veículos …" at bounding box center [781, 392] width 1563 height 784
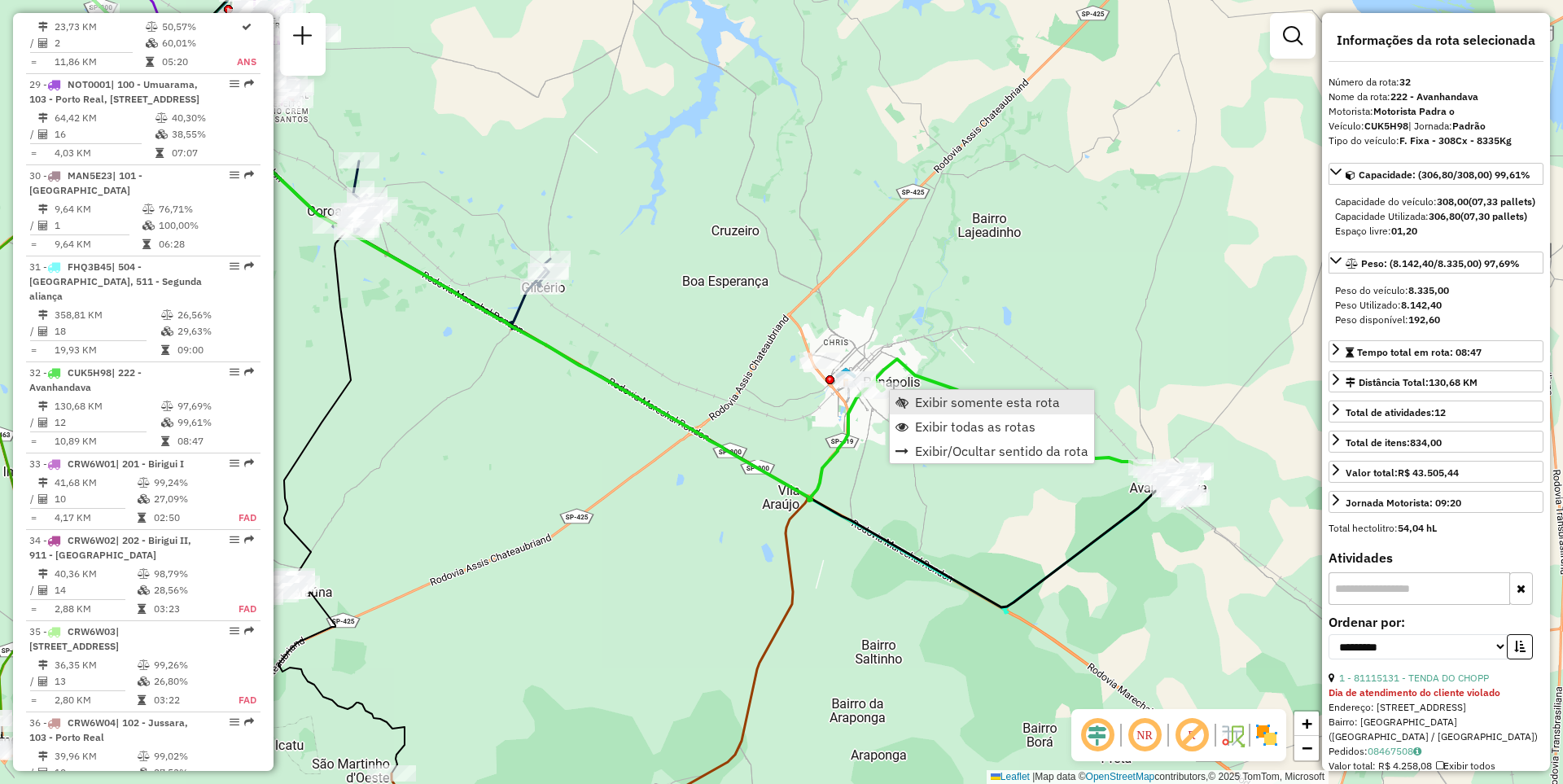
scroll to position [3396, 0]
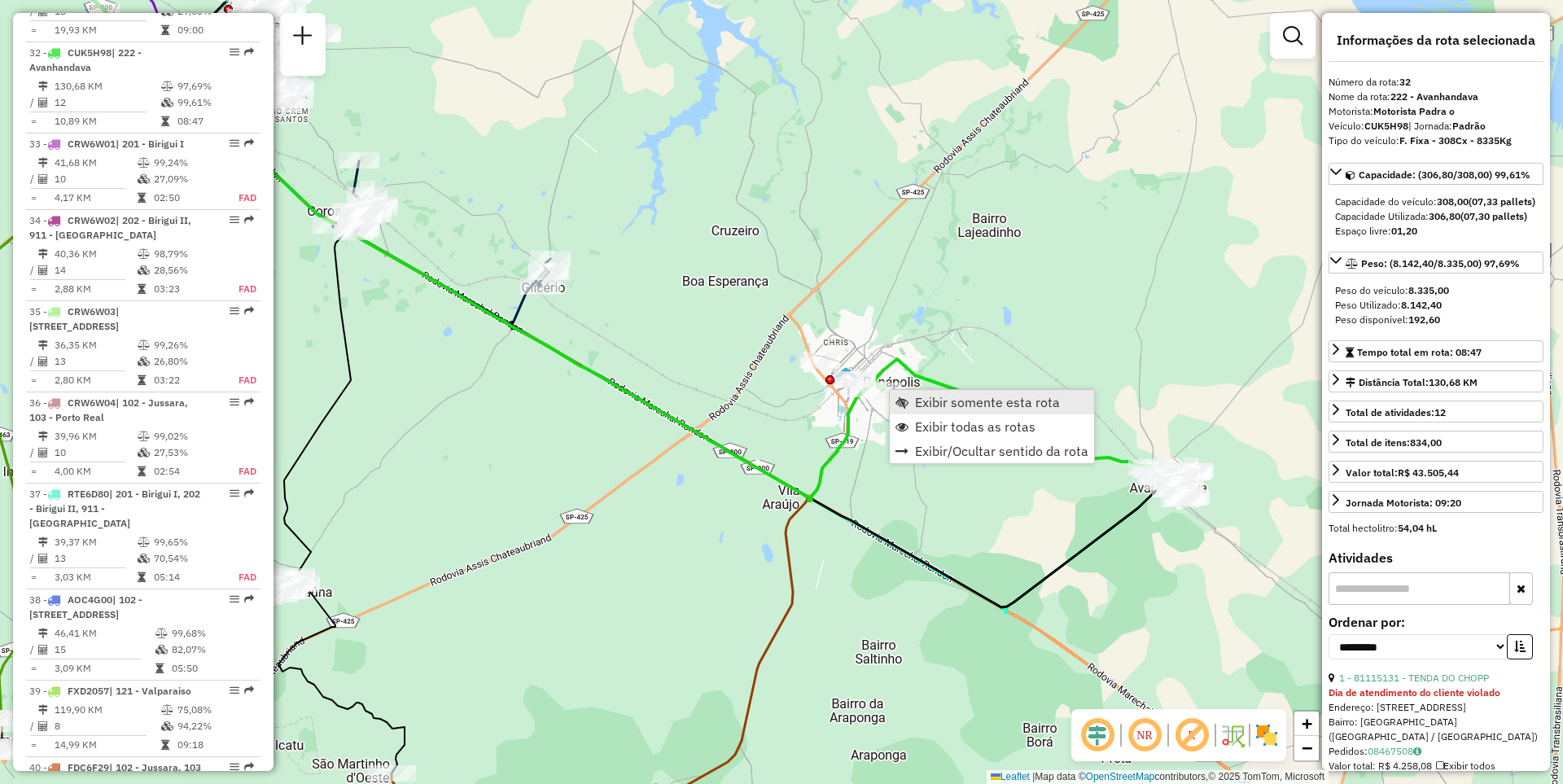
click at [924, 402] on span "Exibir somente esta rota" at bounding box center [987, 402] width 145 height 13
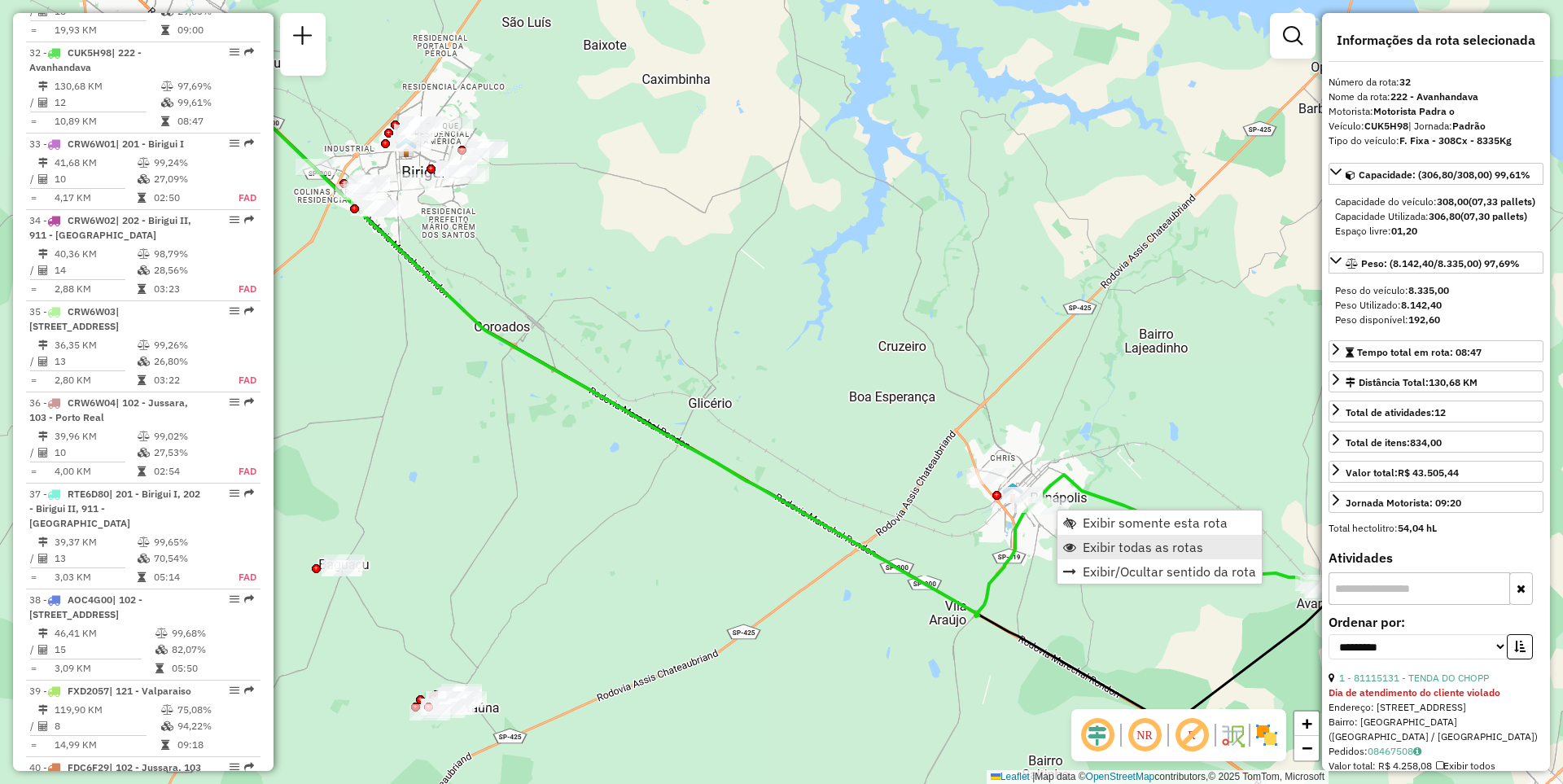
click at [1096, 540] on span "Exibir todas as rotas" at bounding box center [1143, 547] width 120 height 13
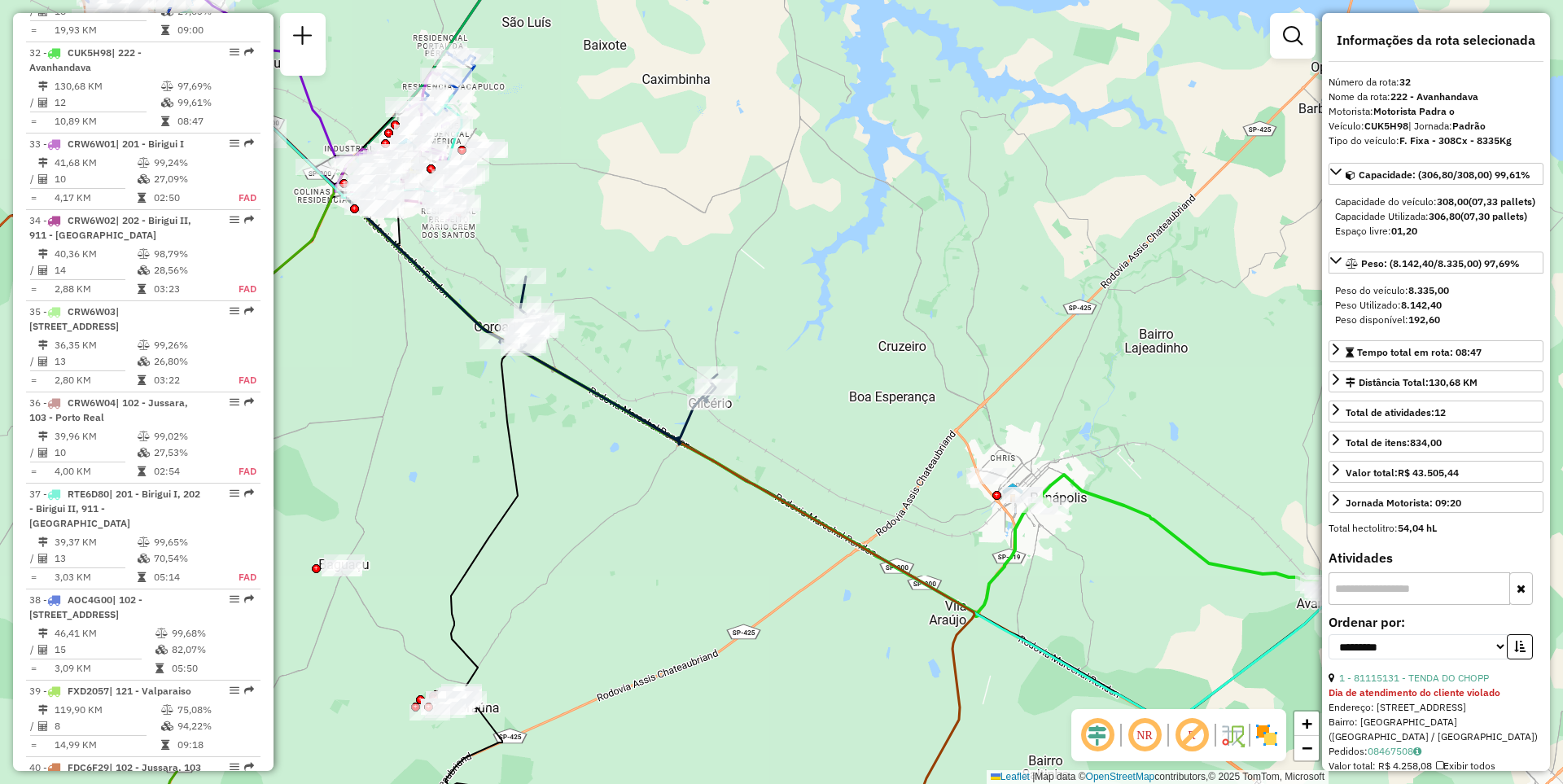
drag, startPoint x: 786, startPoint y: 387, endPoint x: 1059, endPoint y: 583, distance: 336.1
click at [1059, 583] on div "Janela de atendimento Grade de atendimento Capacidade Transportadoras Veículos …" at bounding box center [781, 392] width 1563 height 784
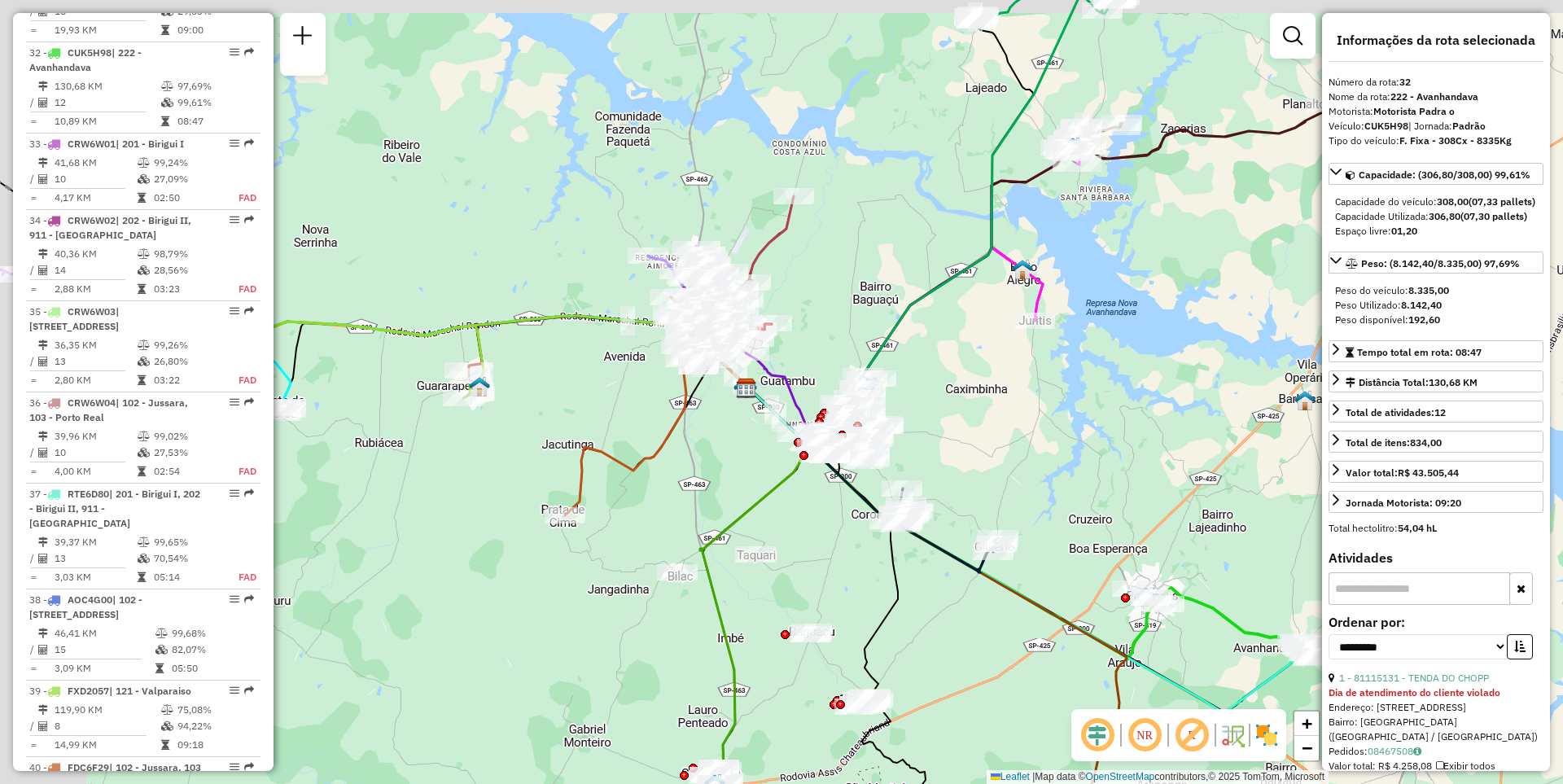
drag, startPoint x: 727, startPoint y: 432, endPoint x: 886, endPoint y: 440, distance: 159.2
click at [886, 440] on div "Janela de atendimento Grade de atendimento Capacidade Transportadoras Veículos …" at bounding box center [781, 392] width 1563 height 784
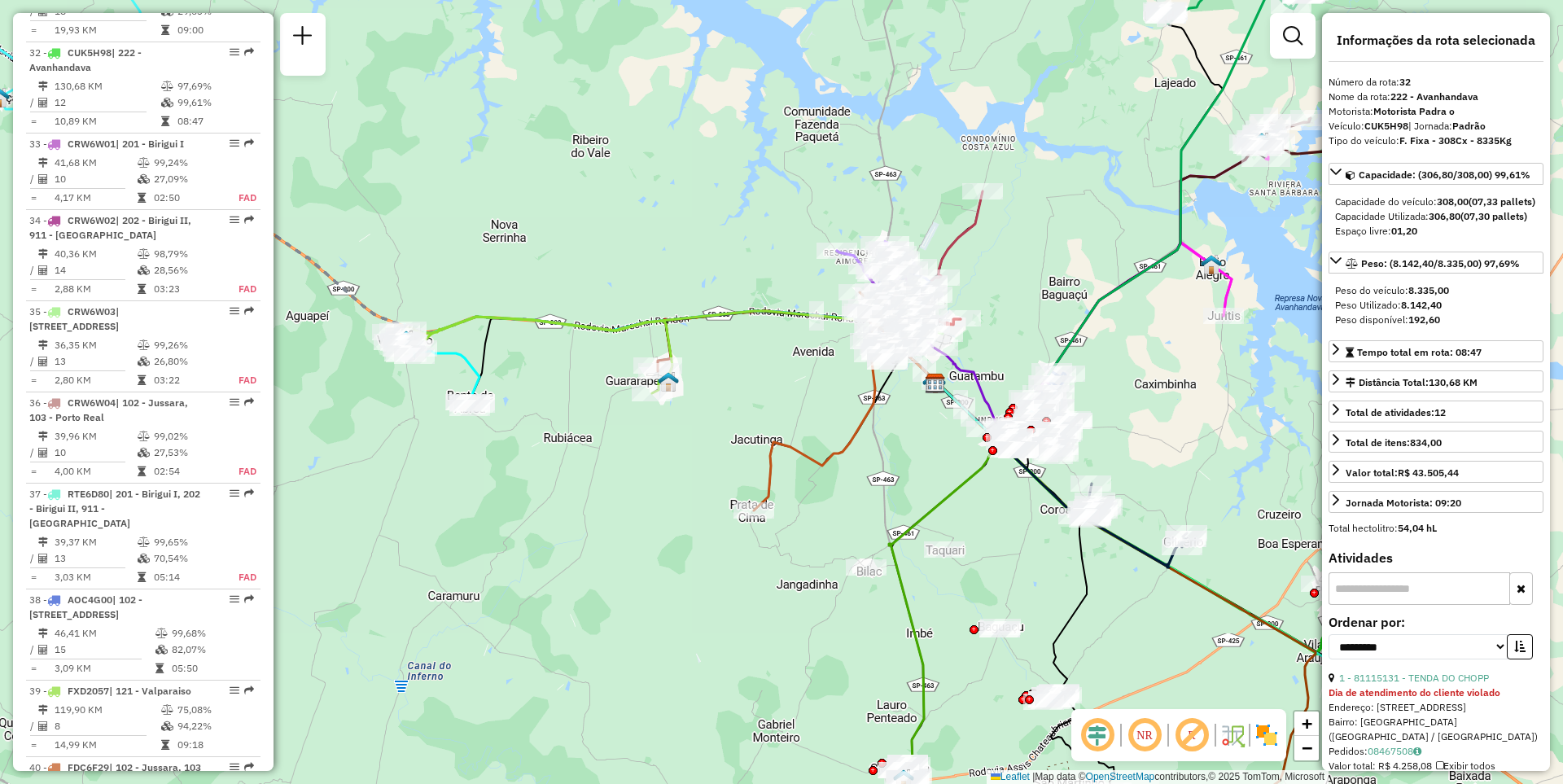
click at [1096, 726] on em at bounding box center [1098, 735] width 39 height 39
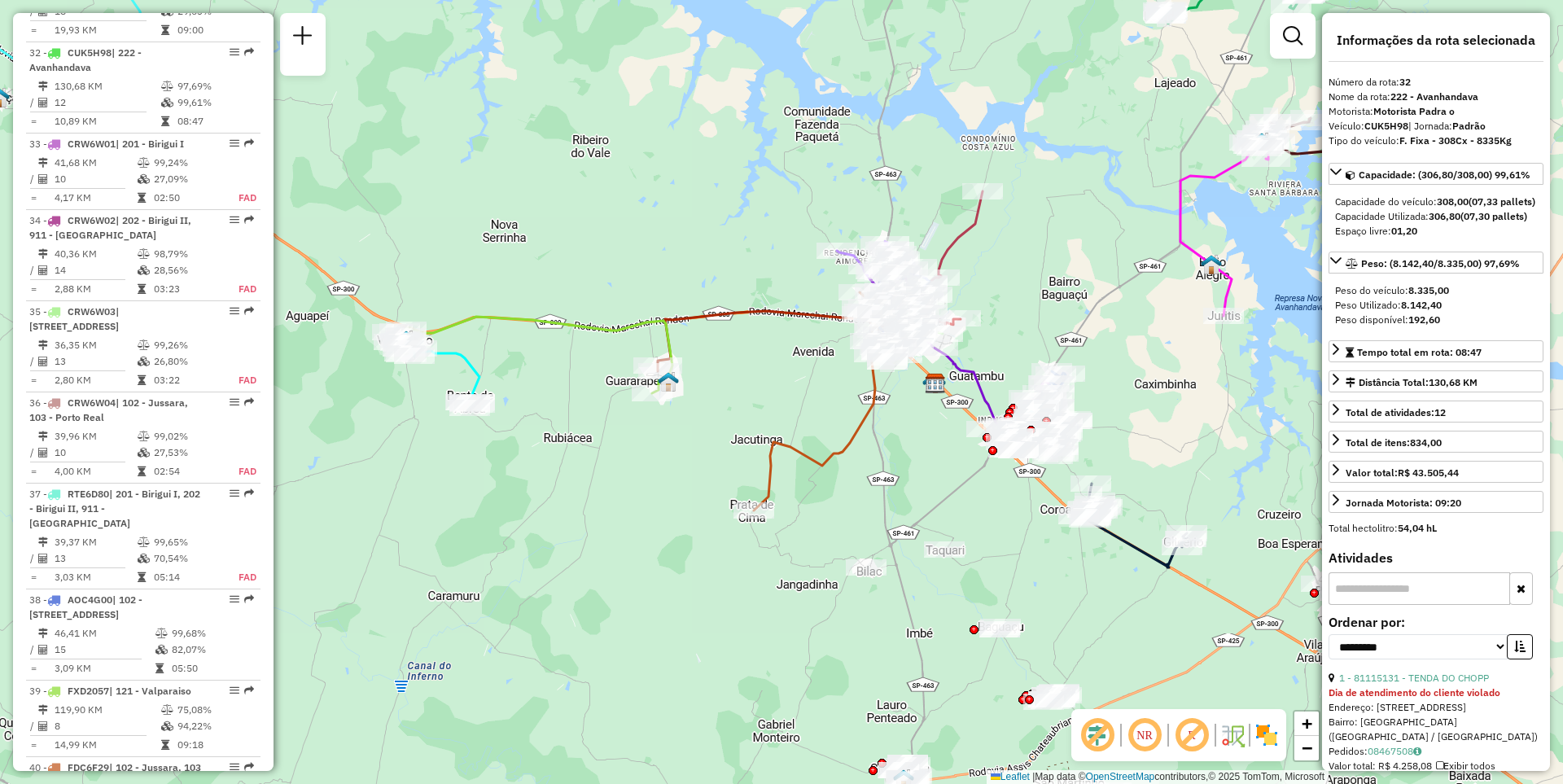
click at [1095, 730] on em at bounding box center [1098, 735] width 39 height 39
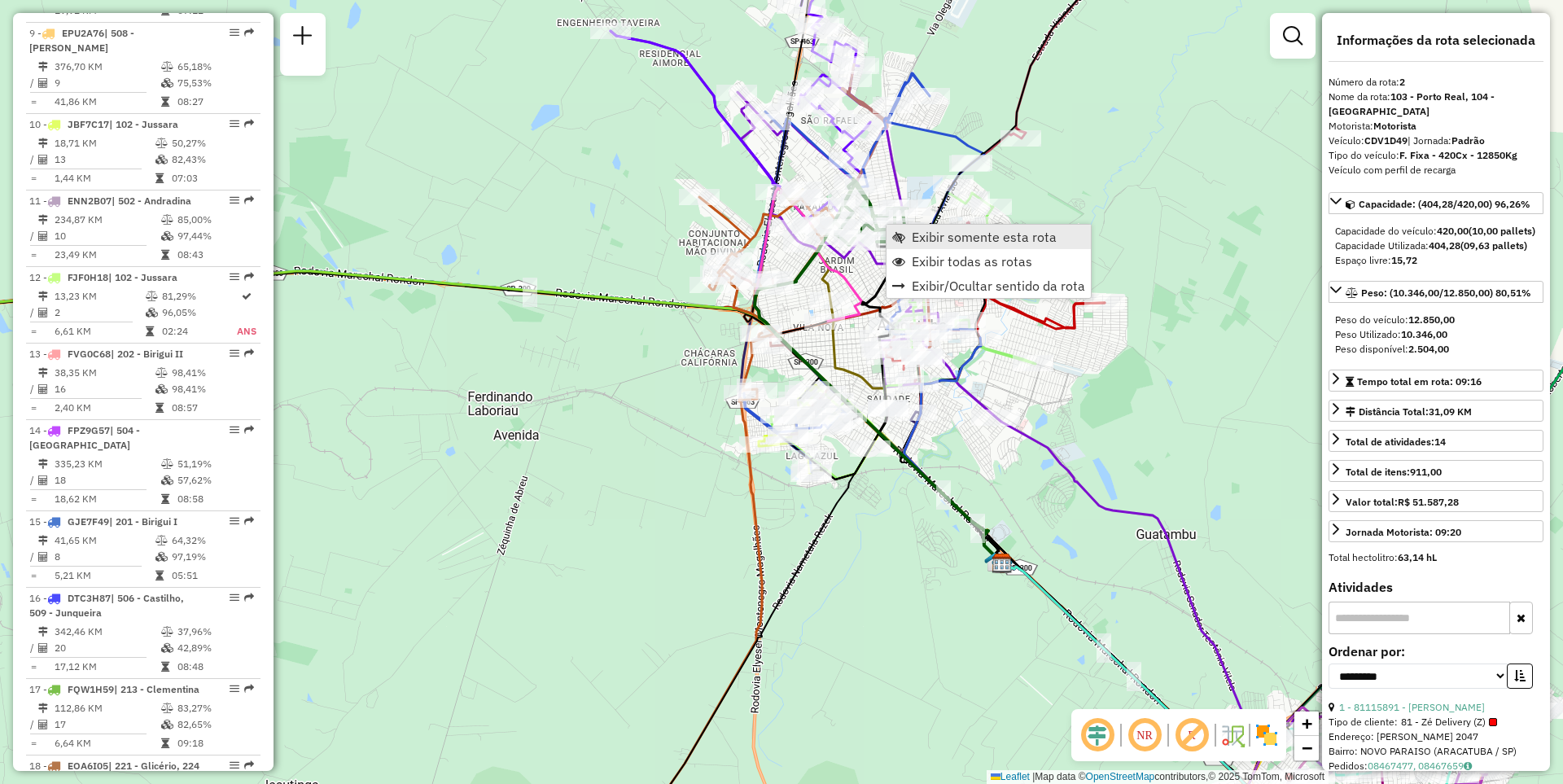
scroll to position [764, 0]
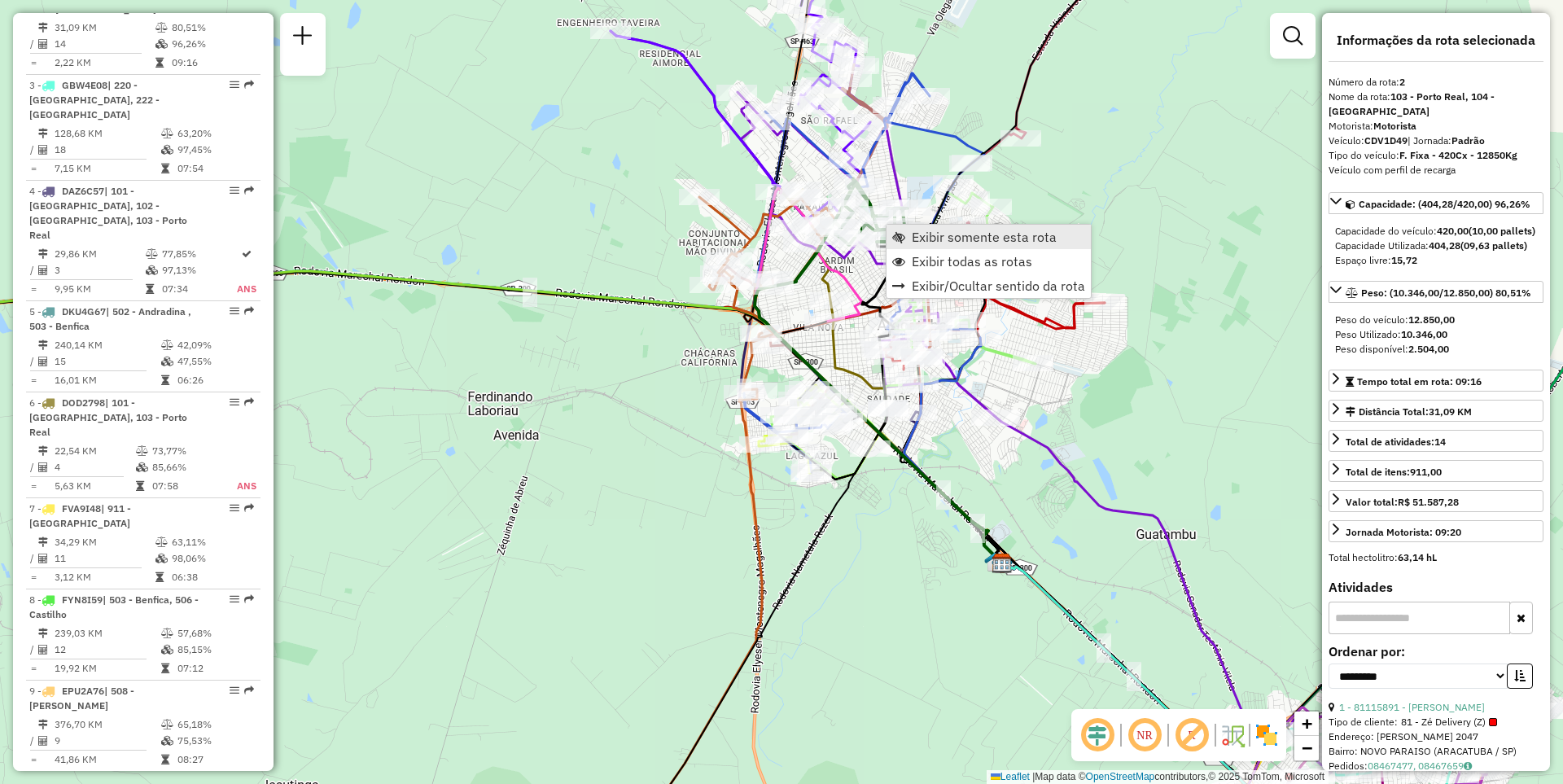
click at [933, 233] on span "Exibir somente esta rota" at bounding box center [984, 237] width 145 height 13
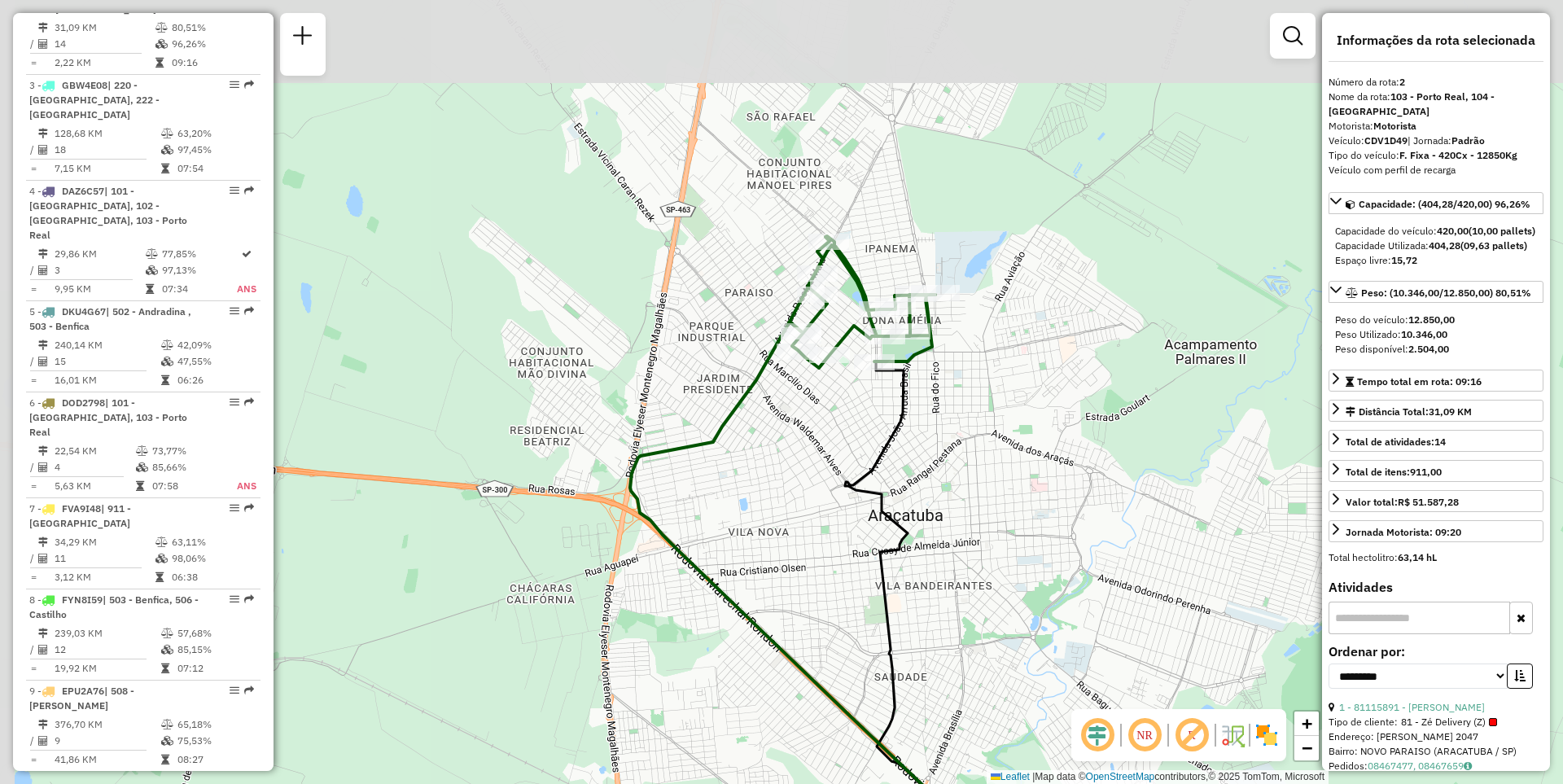
drag, startPoint x: 891, startPoint y: 264, endPoint x: 963, endPoint y: 433, distance: 183.7
click at [963, 433] on div "Janela de atendimento Grade de atendimento Capacidade Transportadoras Veículos …" at bounding box center [781, 392] width 1563 height 784
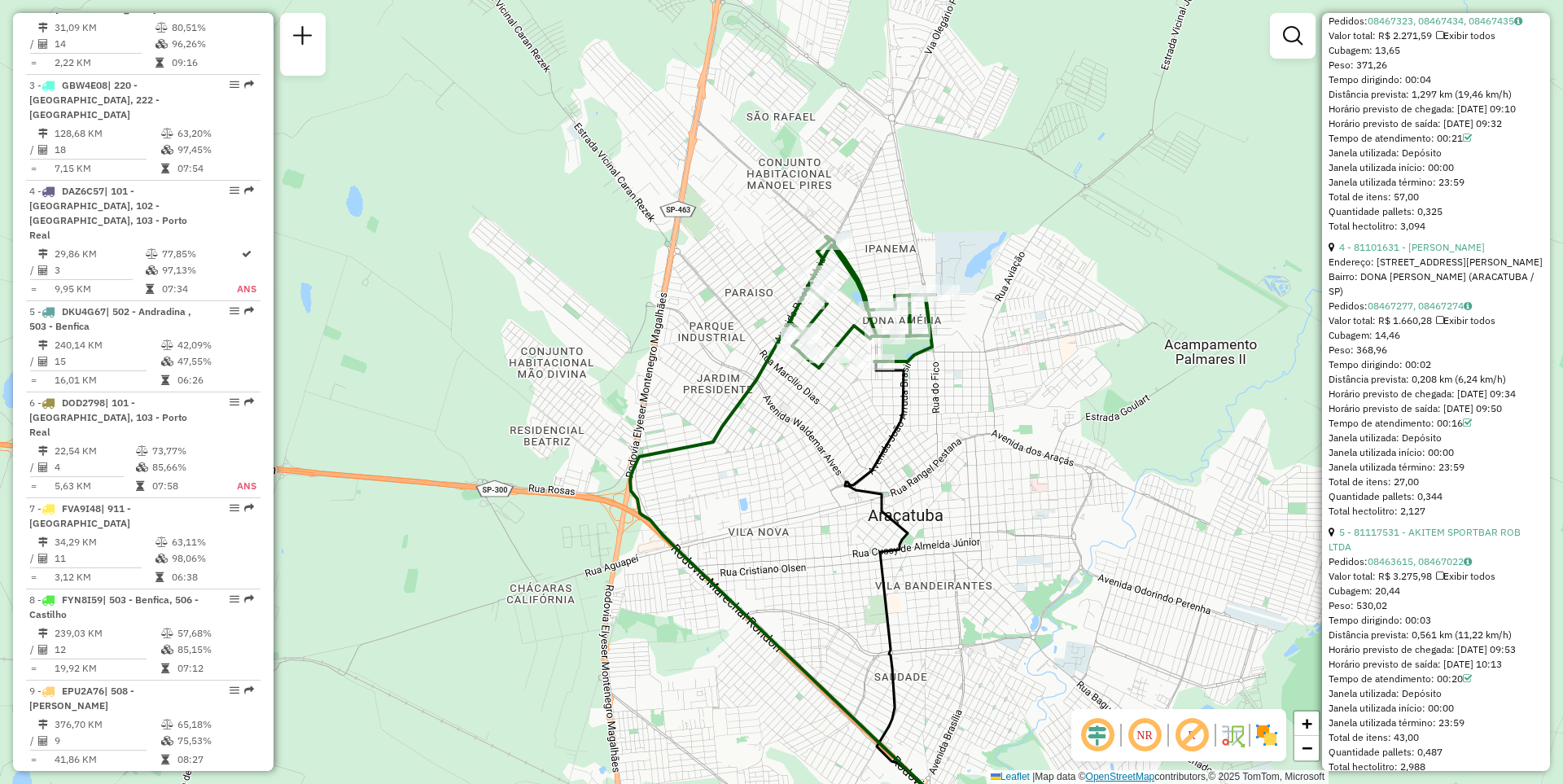
scroll to position [1465, 0]
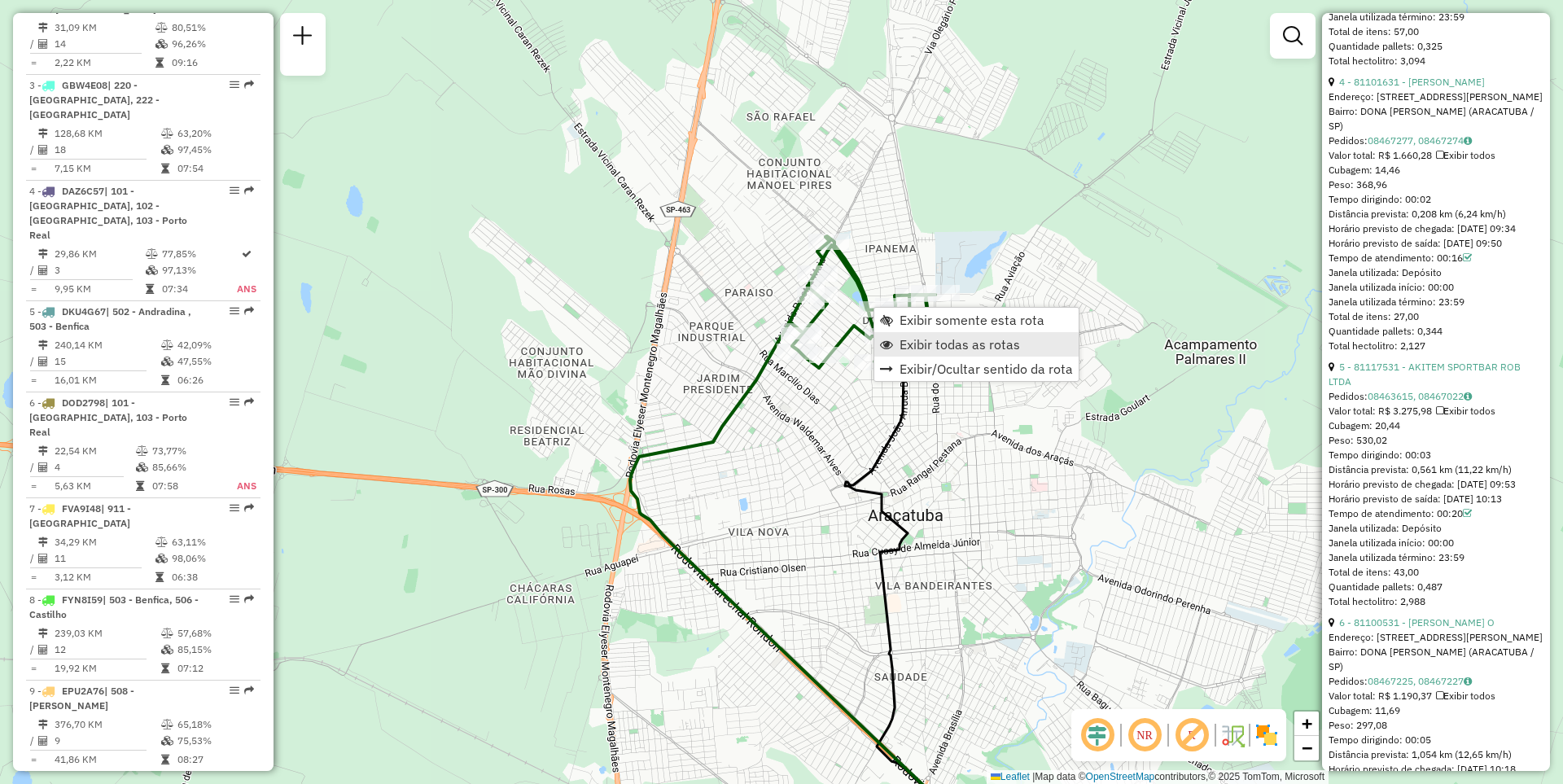
click at [925, 334] on link "Exibir todas as rotas" at bounding box center [977, 345] width 205 height 25
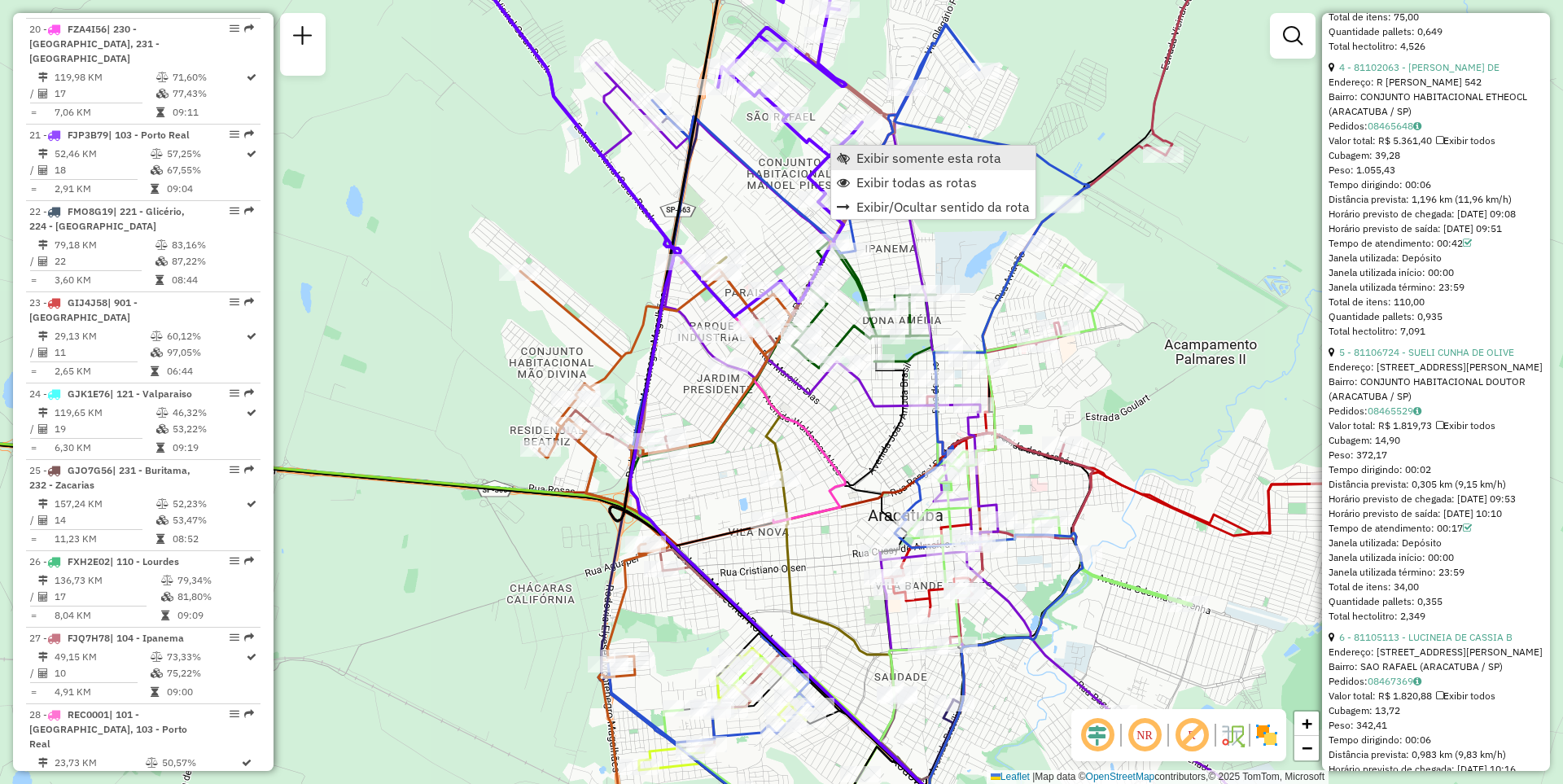
scroll to position [2423, 0]
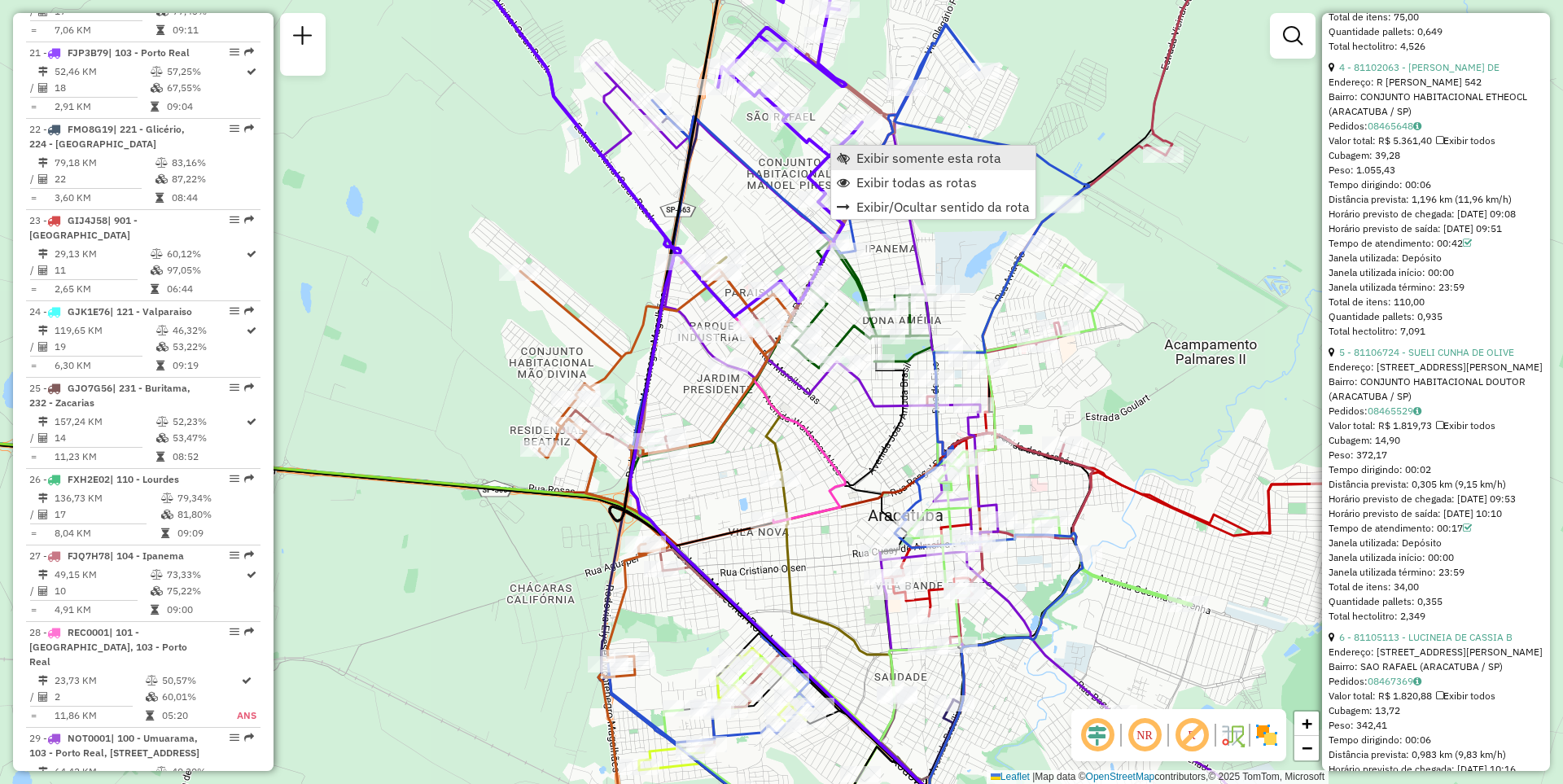
click at [872, 161] on span "Exibir somente esta rota" at bounding box center [928, 158] width 145 height 13
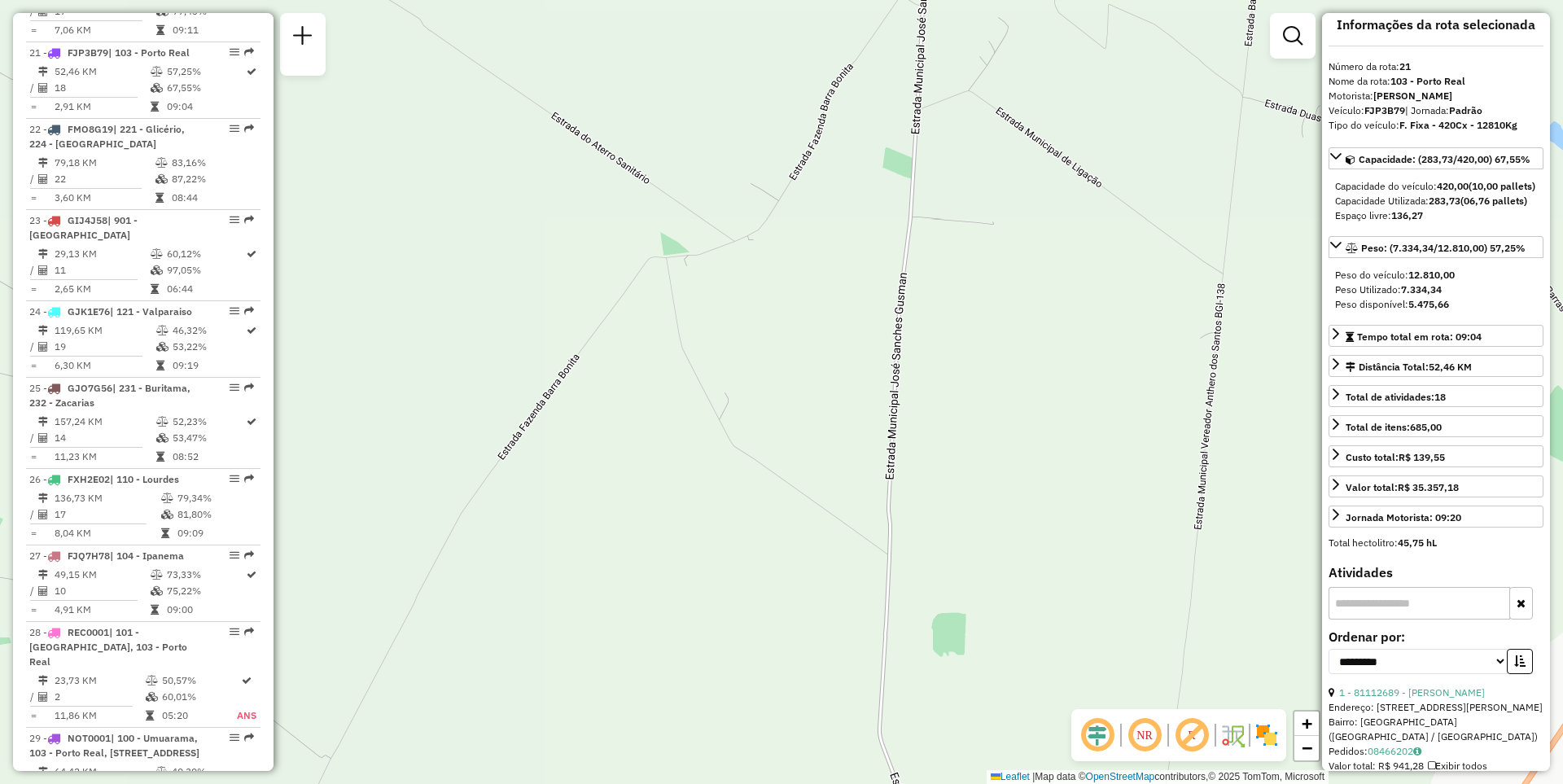
scroll to position [0, 0]
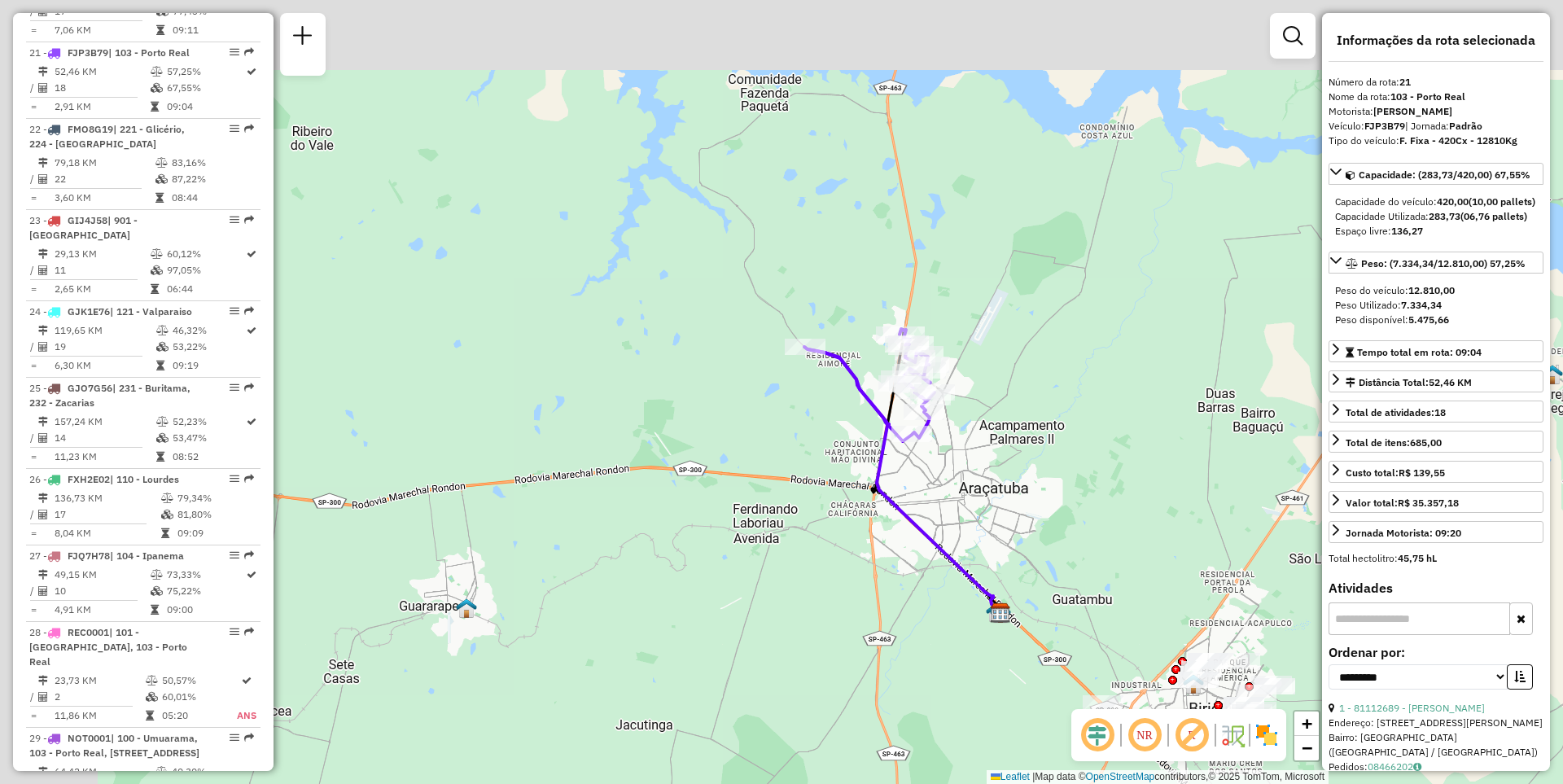
drag, startPoint x: 887, startPoint y: 367, endPoint x: 1073, endPoint y: 470, distance: 212.6
click at [1073, 470] on div "Janela de atendimento Grade de atendimento Capacidade Transportadoras Veículos …" at bounding box center [781, 392] width 1563 height 784
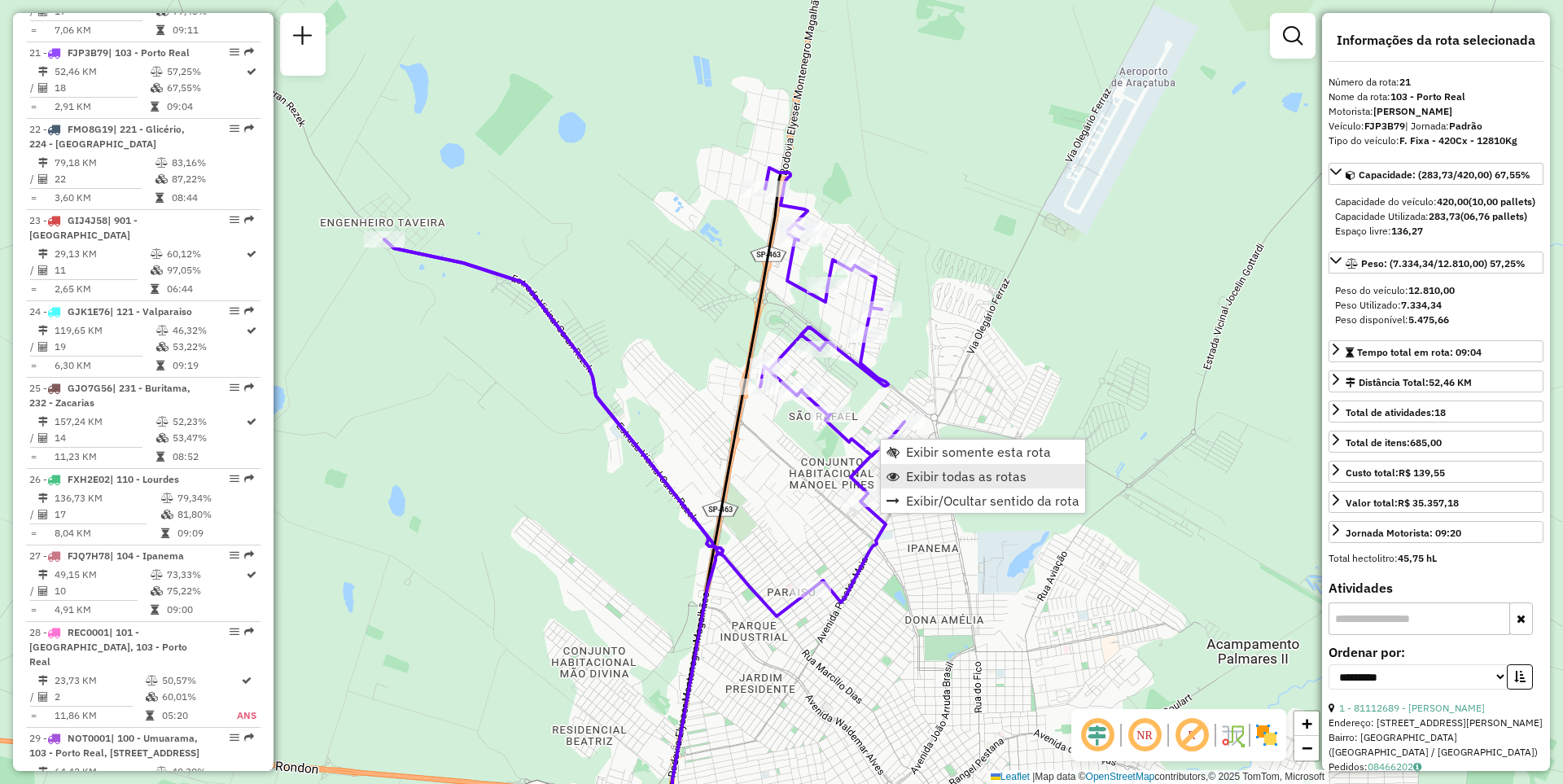
click at [966, 470] on span "Exibir todas as rotas" at bounding box center [966, 476] width 120 height 13
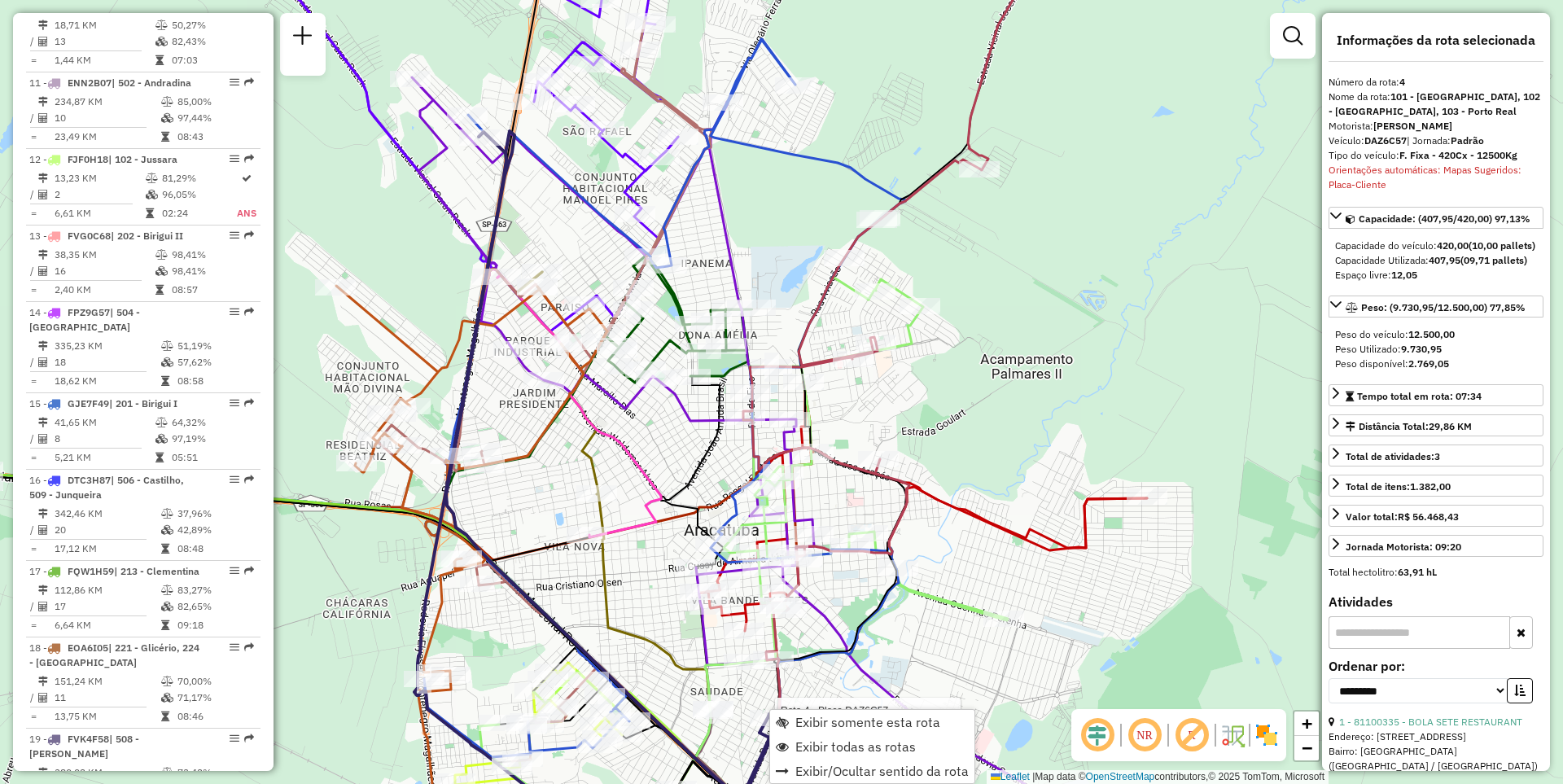
scroll to position [947, 0]
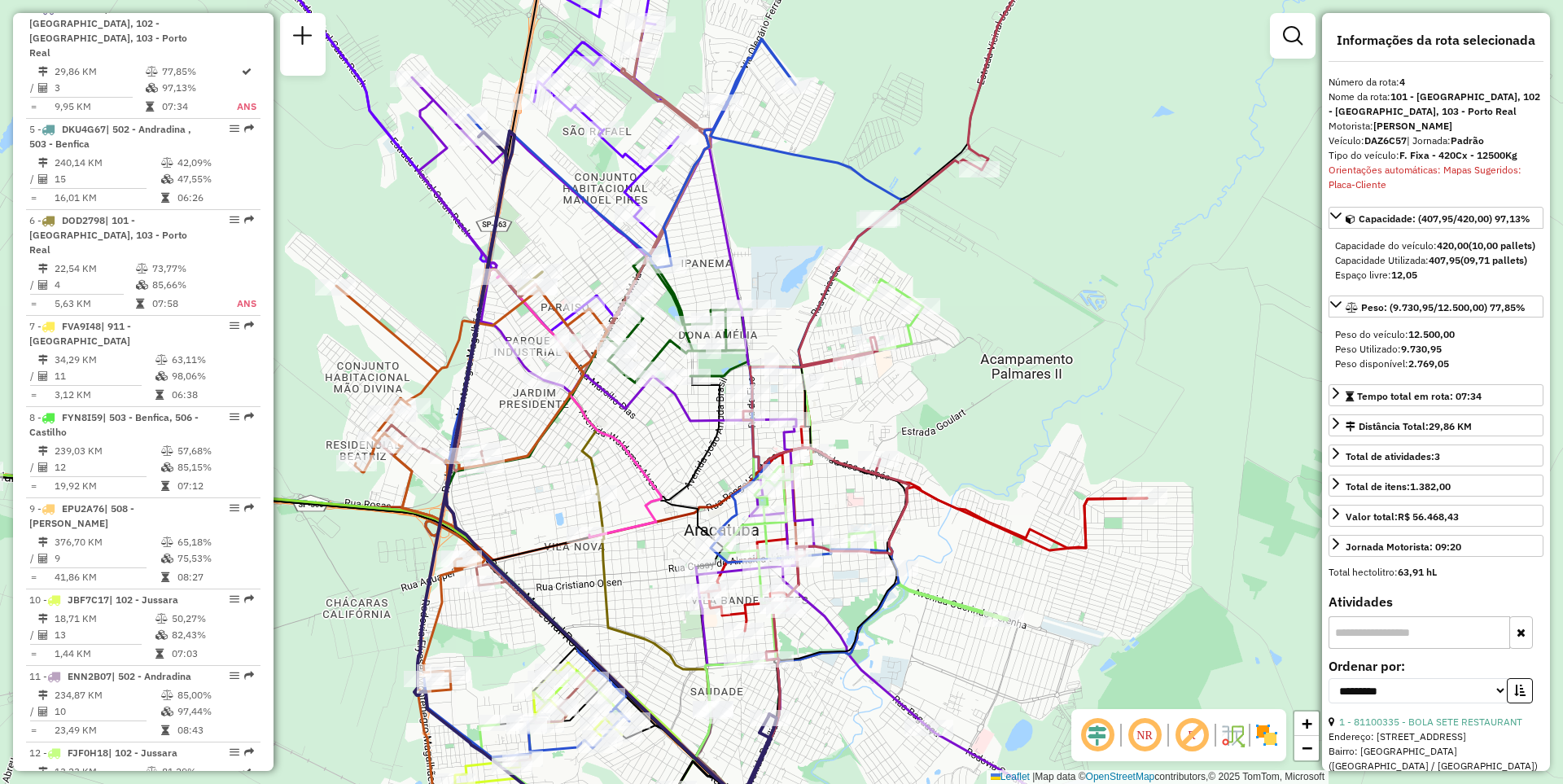
click at [823, 714] on div "Janela de atendimento Grade de atendimento Capacidade Transportadoras Veículos …" at bounding box center [781, 392] width 1563 height 784
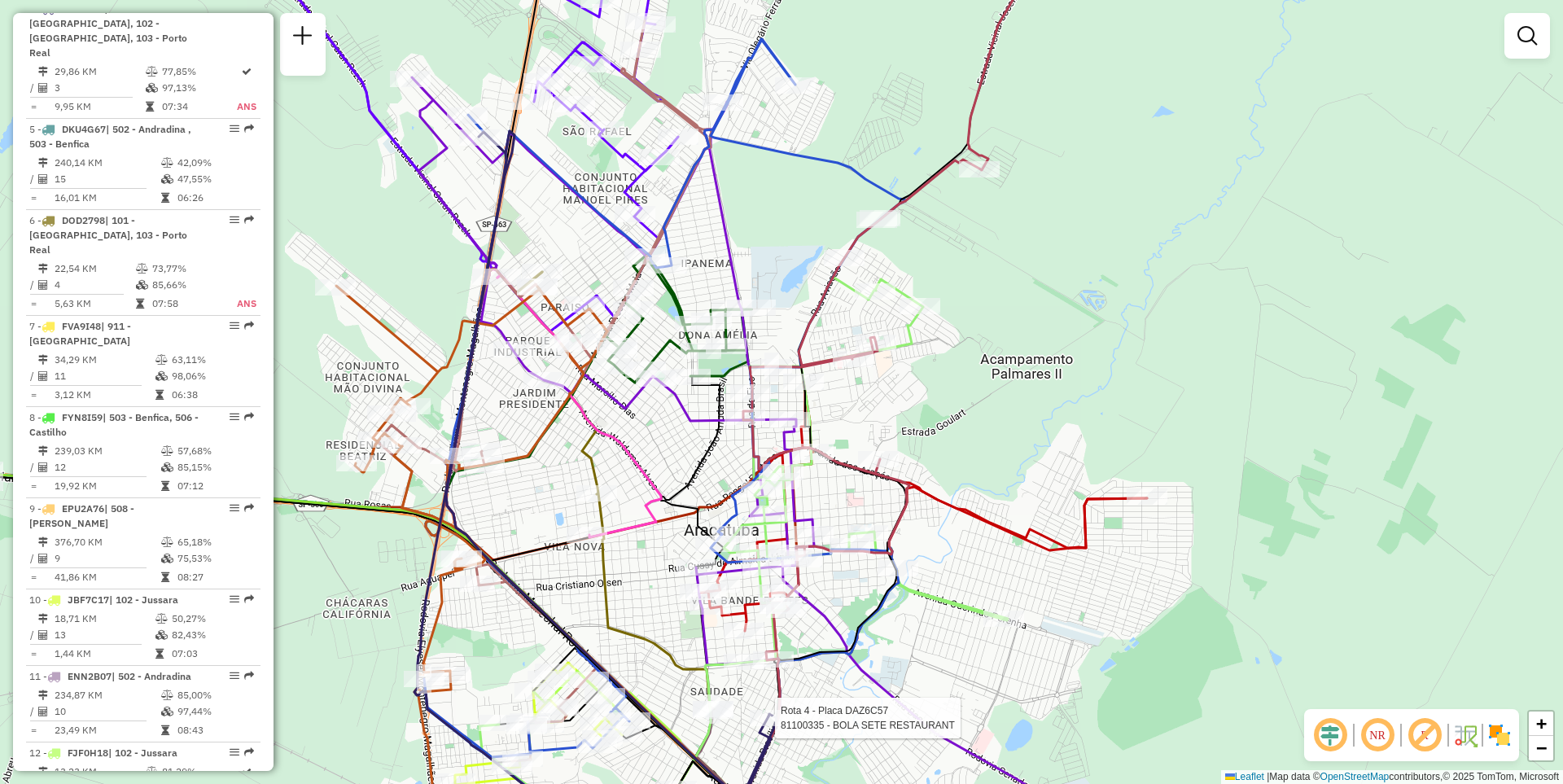
select select "**********"
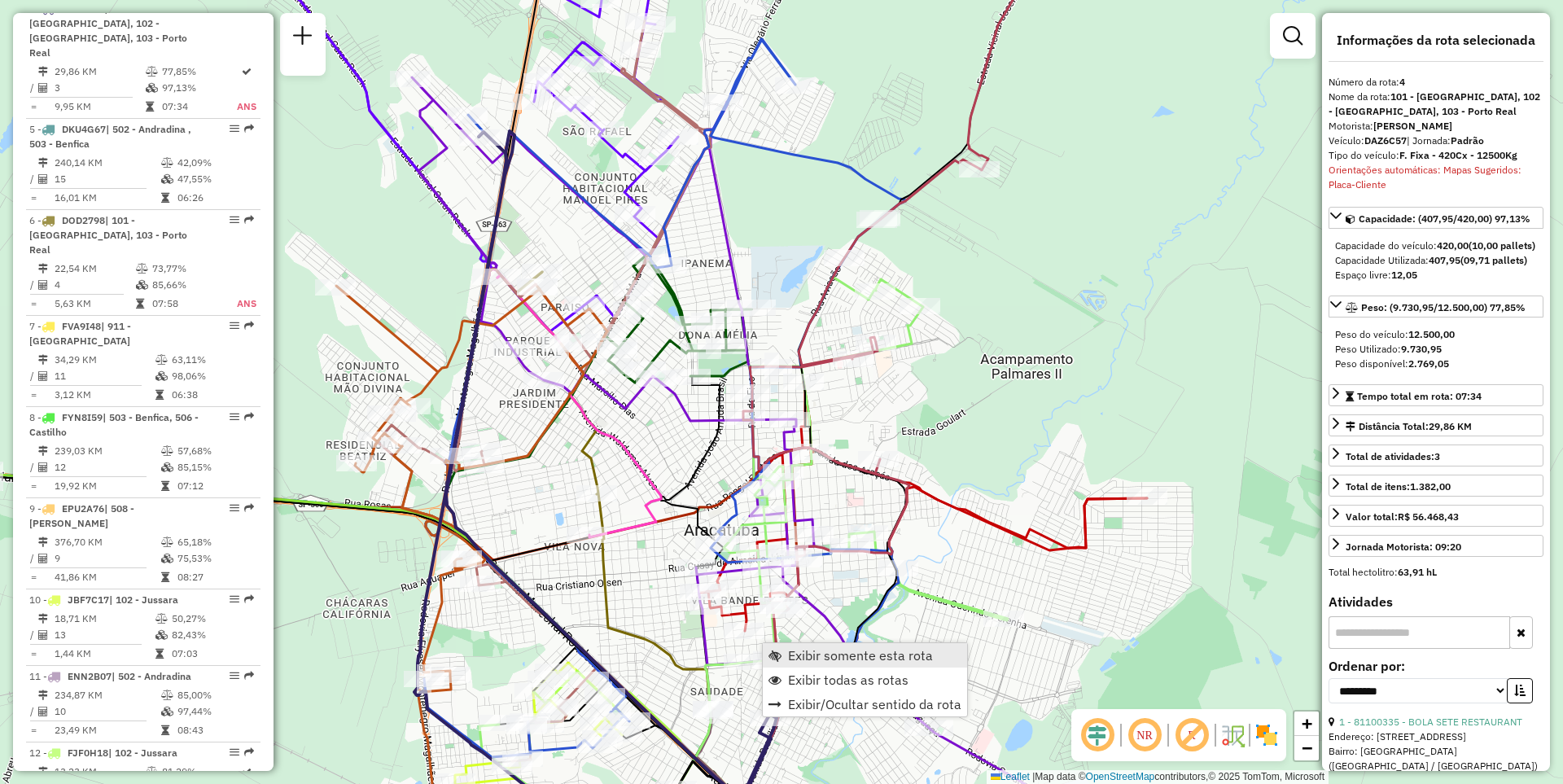
click at [858, 655] on span "Exibir somente esta rota" at bounding box center [861, 656] width 145 height 13
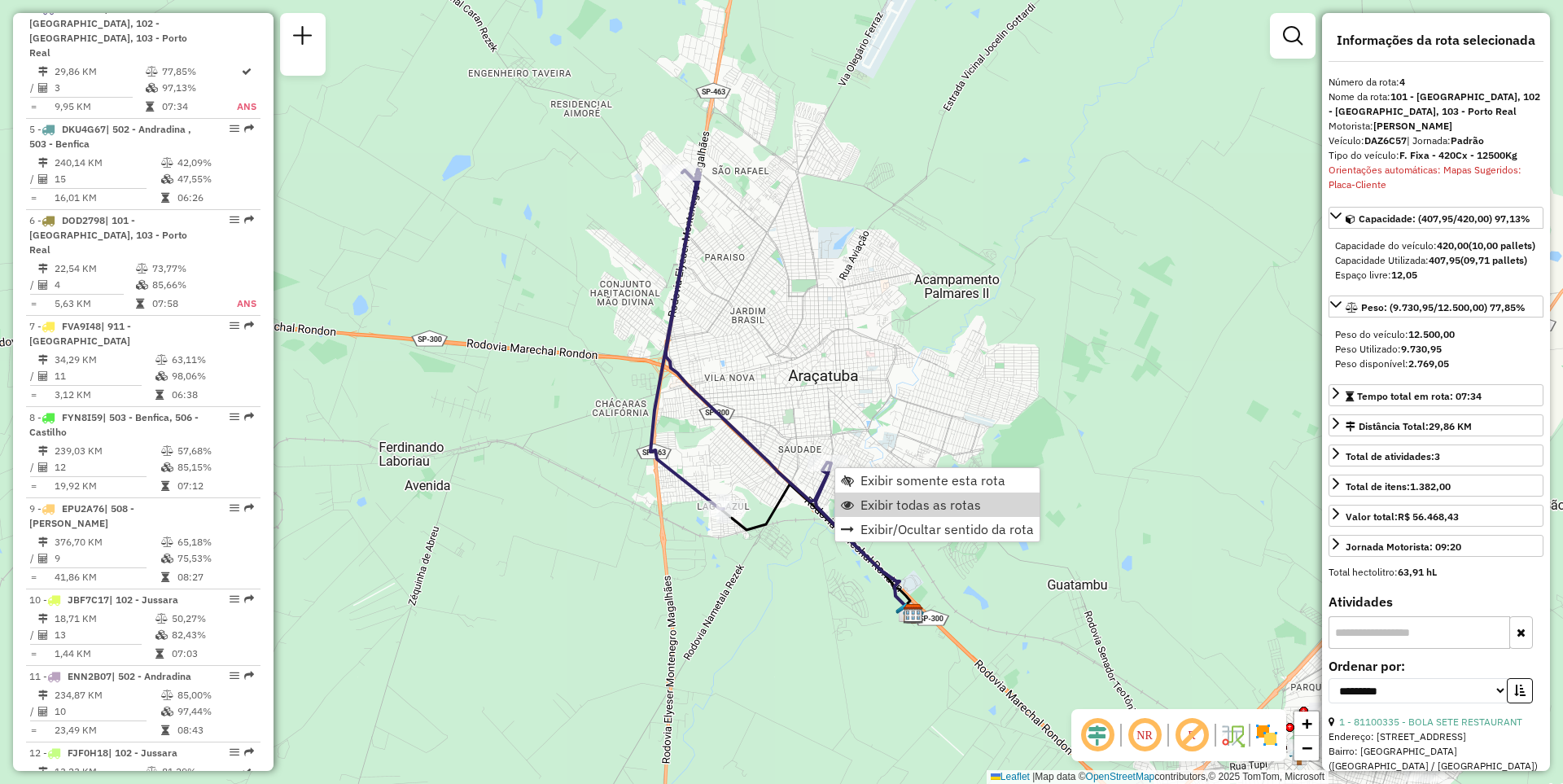
drag, startPoint x: 906, startPoint y: 507, endPoint x: 844, endPoint y: 448, distance: 85.6
click at [906, 507] on span "Exibir todas as rotas" at bounding box center [920, 505] width 120 height 13
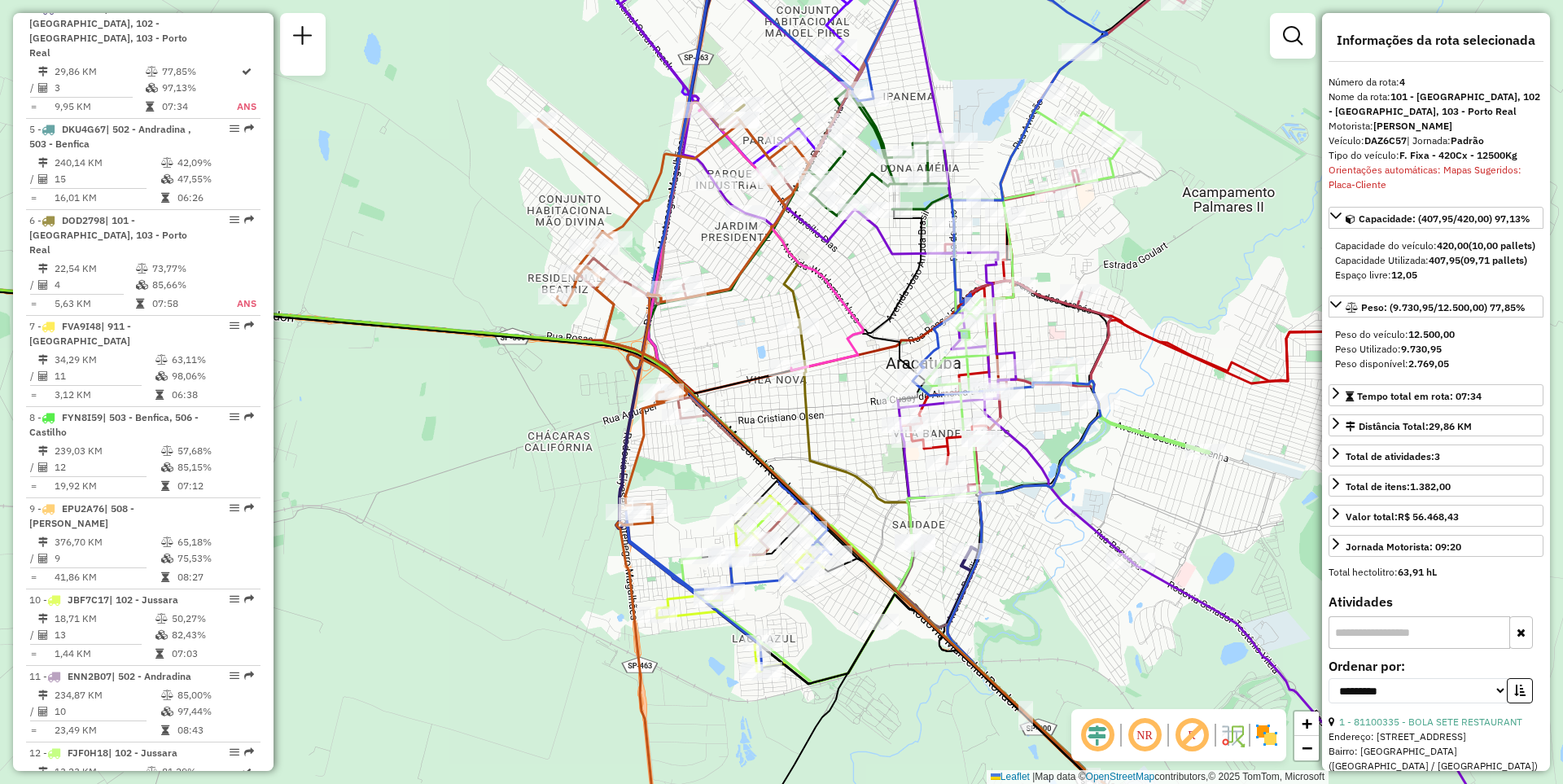
click at [1133, 225] on div "Janela de atendimento Grade de atendimento Capacidade Transportadoras Veículos …" at bounding box center [781, 392] width 1563 height 784
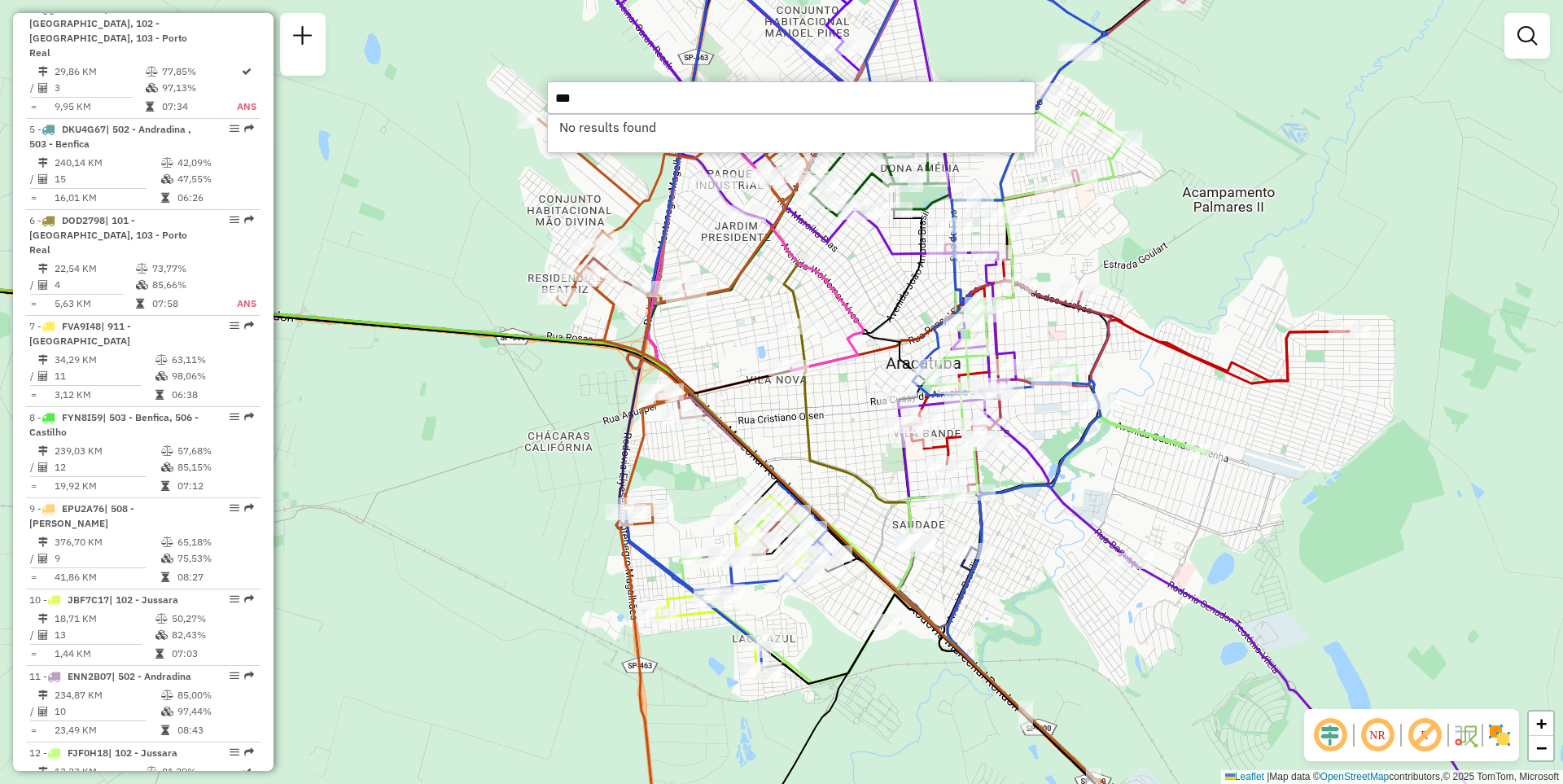
type input "***"
select select "**********"
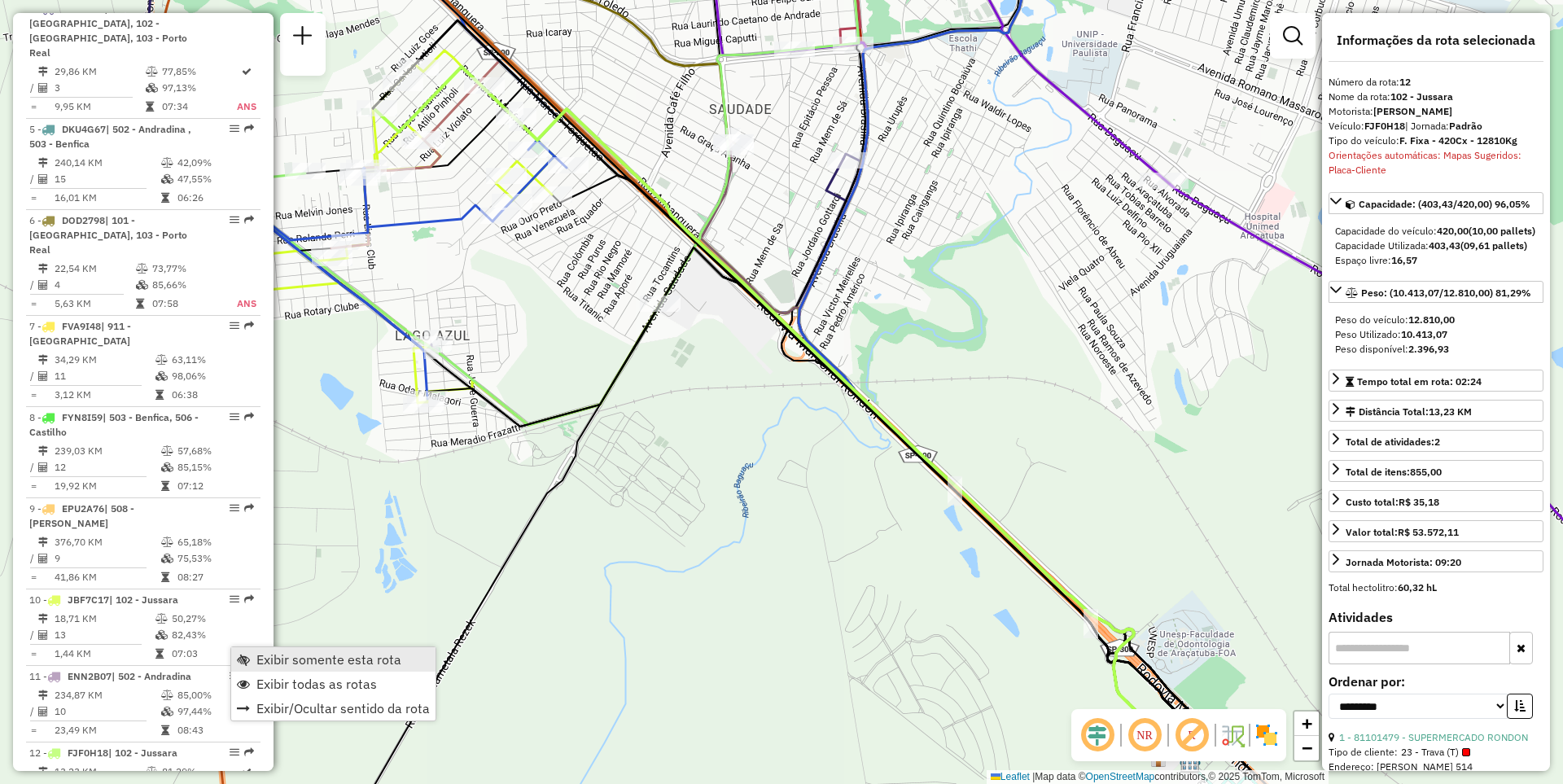
click at [337, 660] on span "Exibir somente esta rota" at bounding box center [328, 660] width 145 height 13
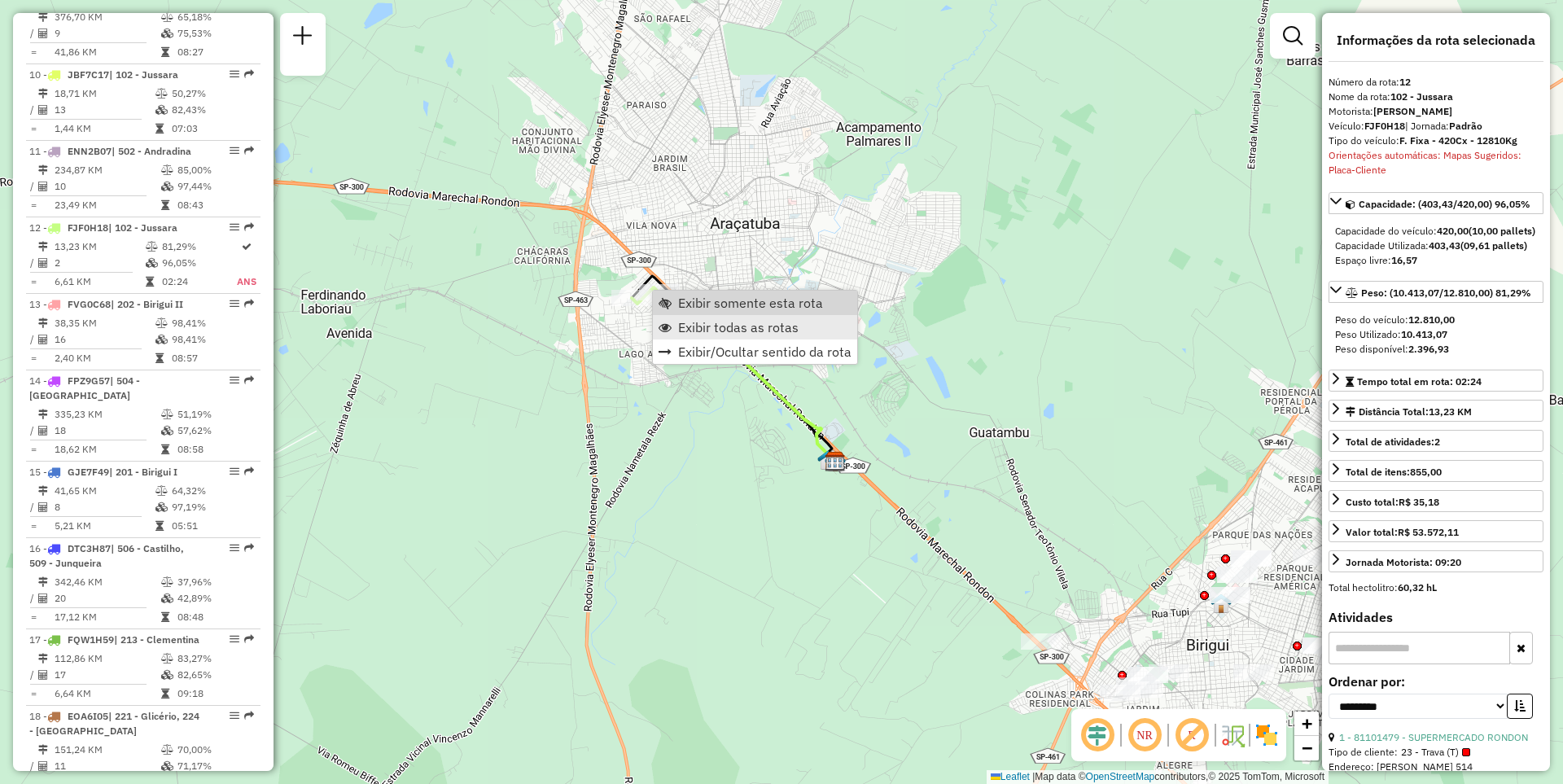
scroll to position [1647, 0]
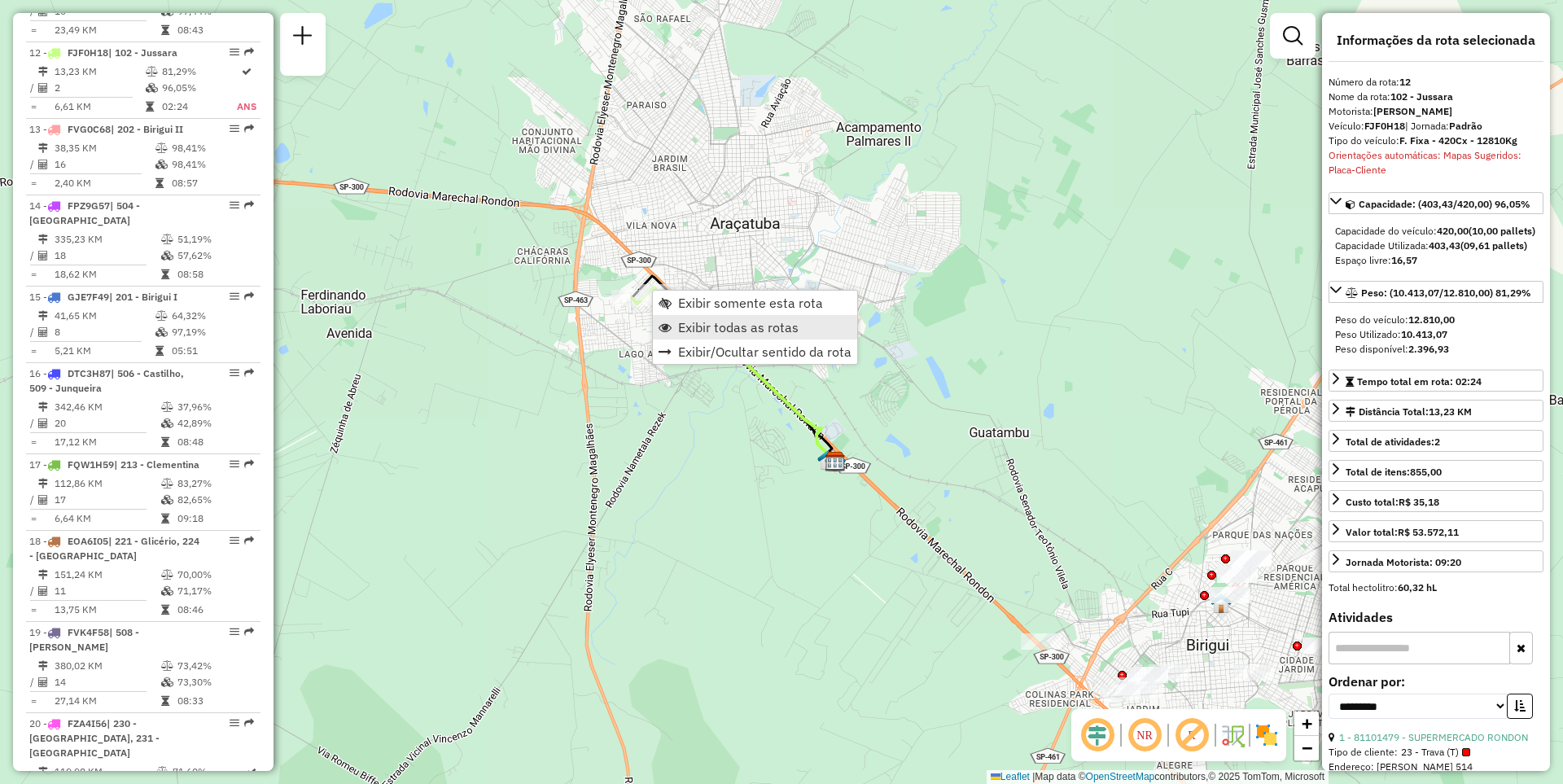
click at [752, 331] on span "Exibir todas as rotas" at bounding box center [738, 327] width 120 height 13
